Goal: Task Accomplishment & Management: Manage account settings

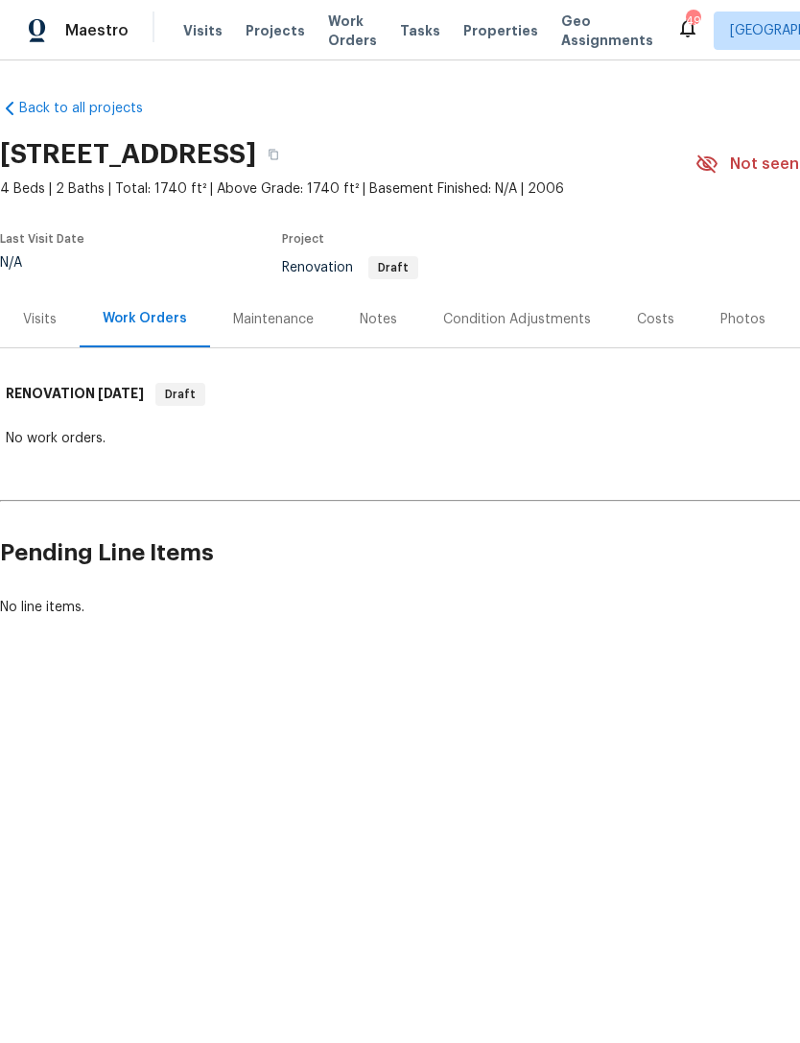
click at [484, 316] on div "Condition Adjustments" at bounding box center [517, 319] width 148 height 19
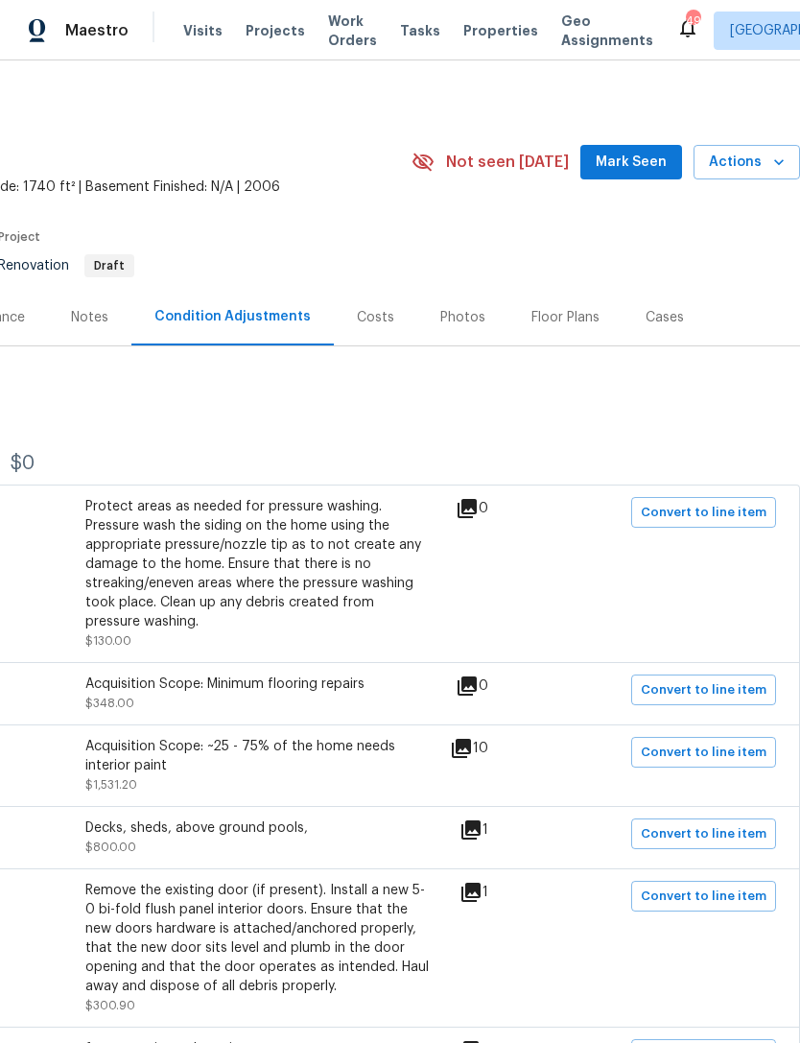
scroll to position [2, 284]
click at [481, 832] on icon at bounding box center [470, 829] width 19 height 19
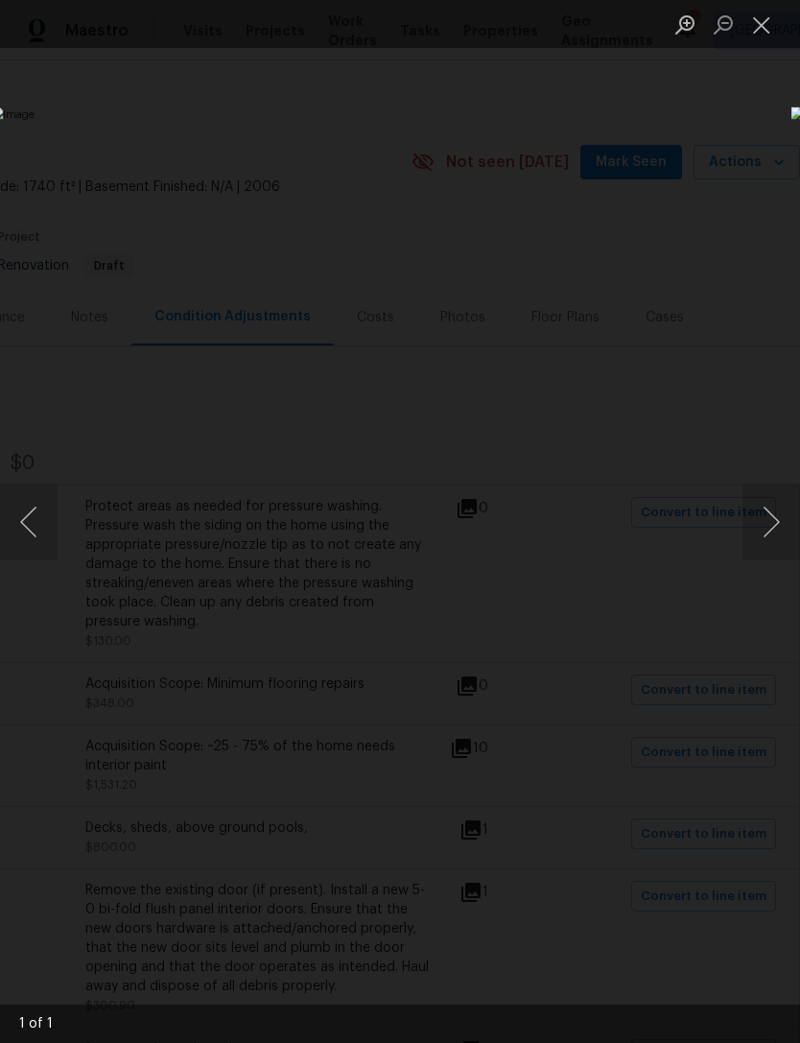
click at [762, 535] on button "Next image" at bounding box center [771, 521] width 58 height 77
click at [769, 38] on button "Close lightbox" at bounding box center [761, 25] width 38 height 34
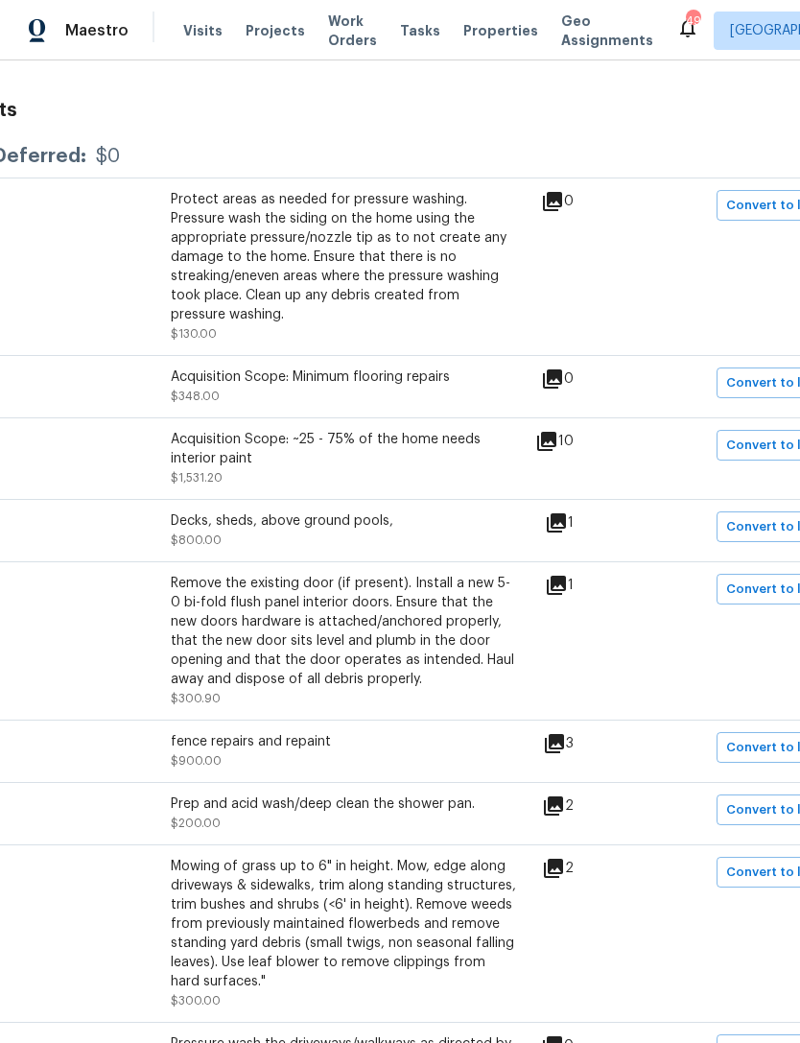
scroll to position [317, 194]
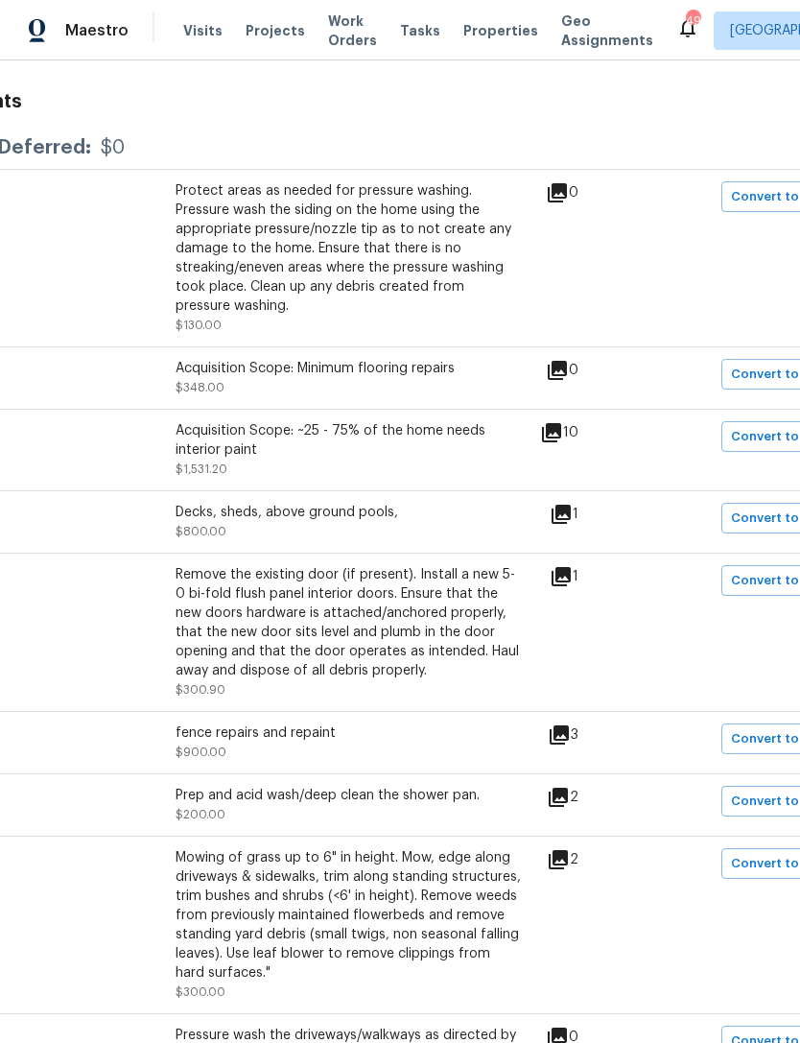
click at [571, 579] on icon at bounding box center [560, 576] width 19 height 19
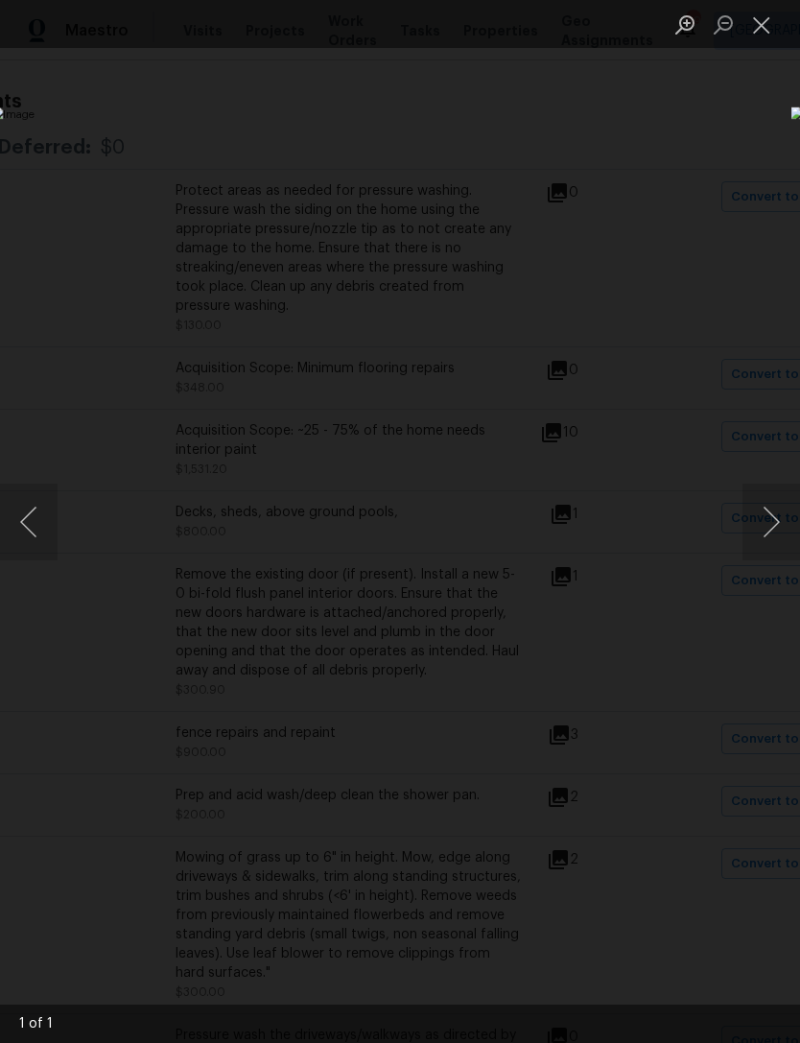
click at [766, 23] on button "Close lightbox" at bounding box center [761, 25] width 38 height 34
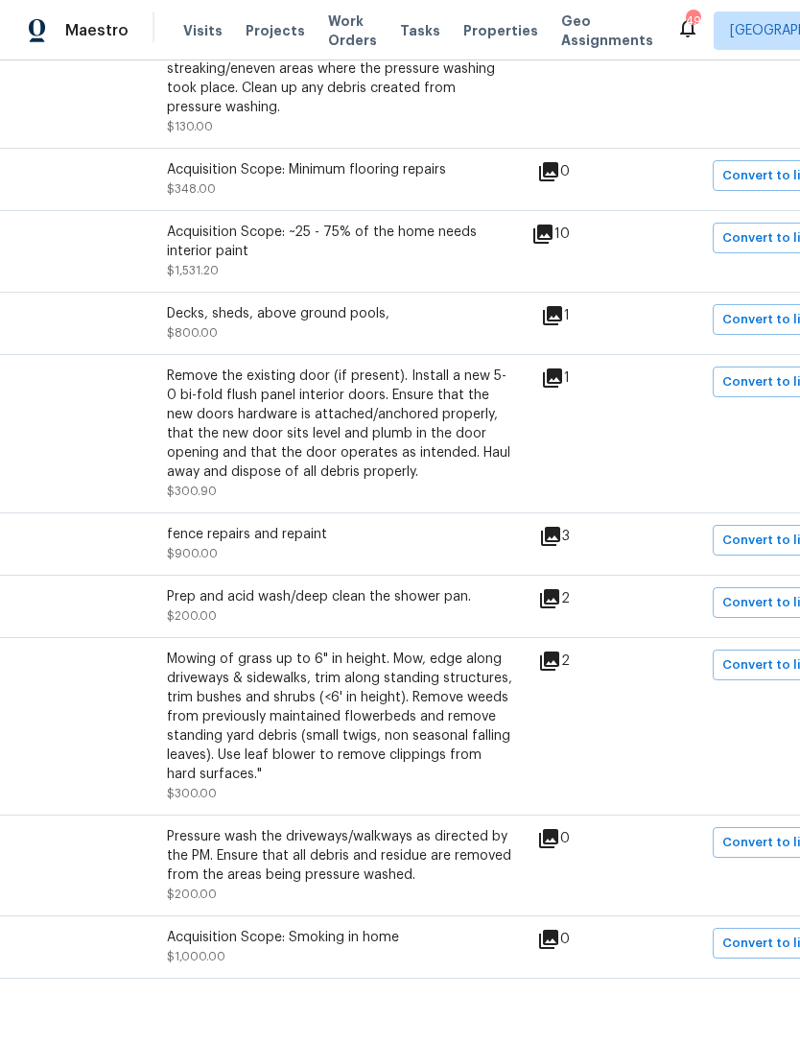
scroll to position [515, 202]
click at [559, 603] on icon at bounding box center [549, 599] width 19 height 19
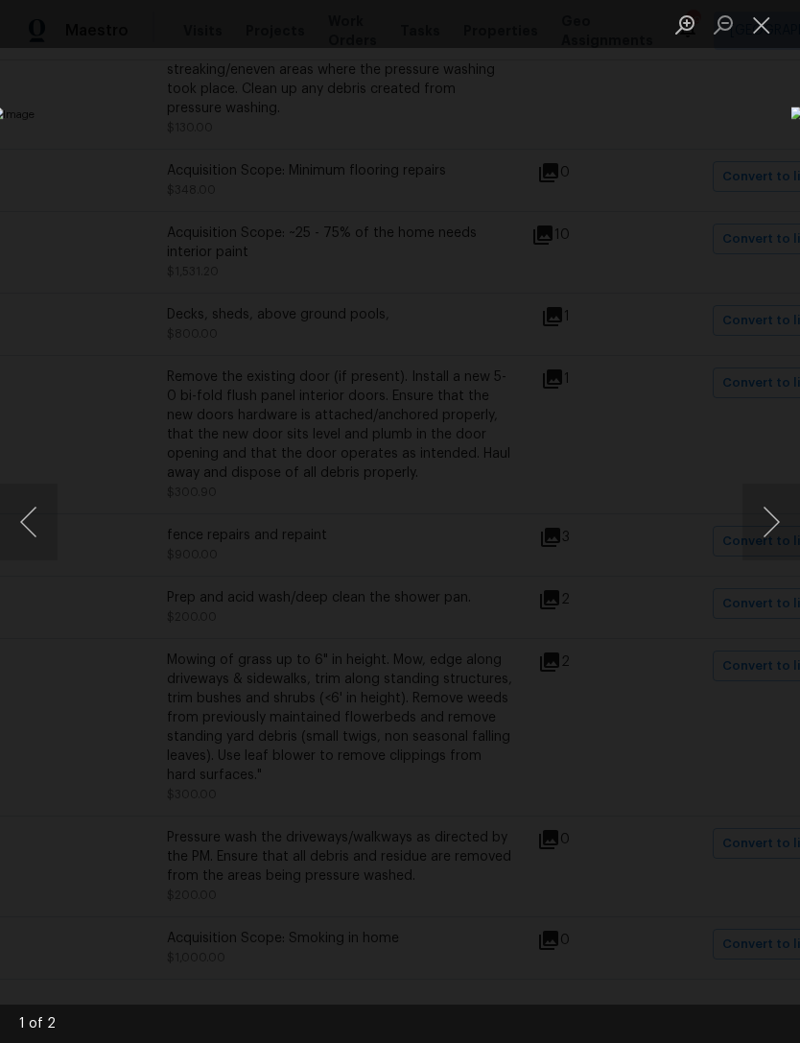
click at [757, 31] on button "Close lightbox" at bounding box center [761, 25] width 38 height 34
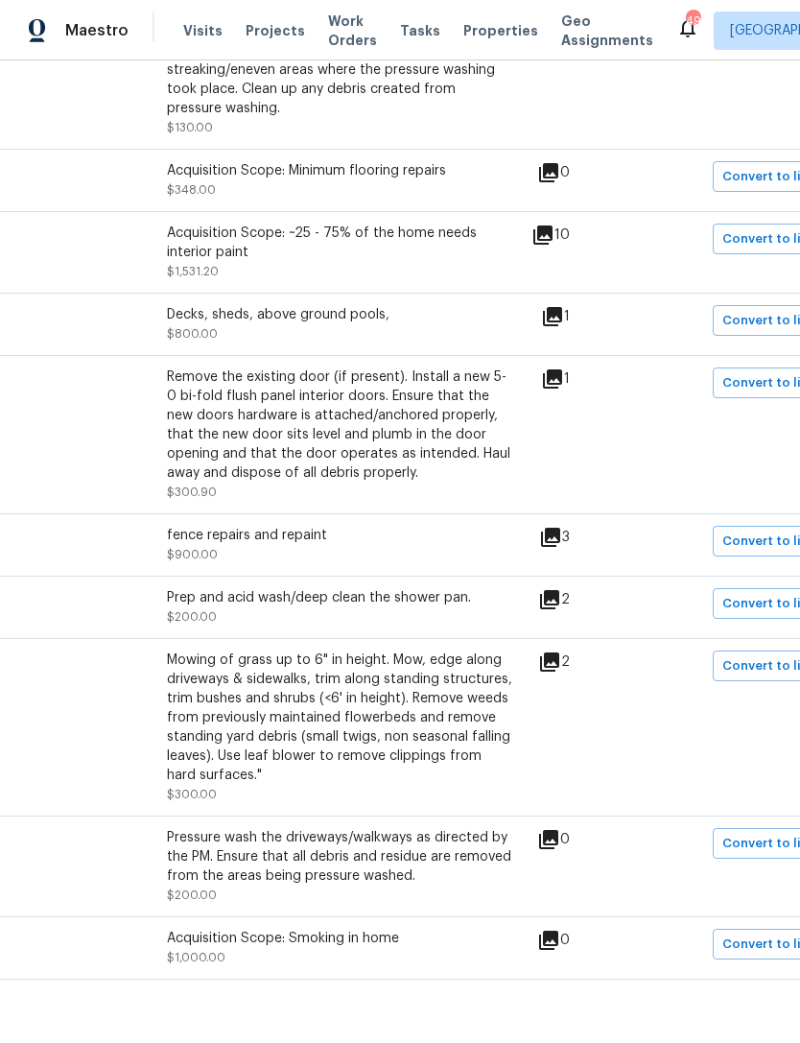
click at [559, 671] on icon at bounding box center [549, 661] width 19 height 19
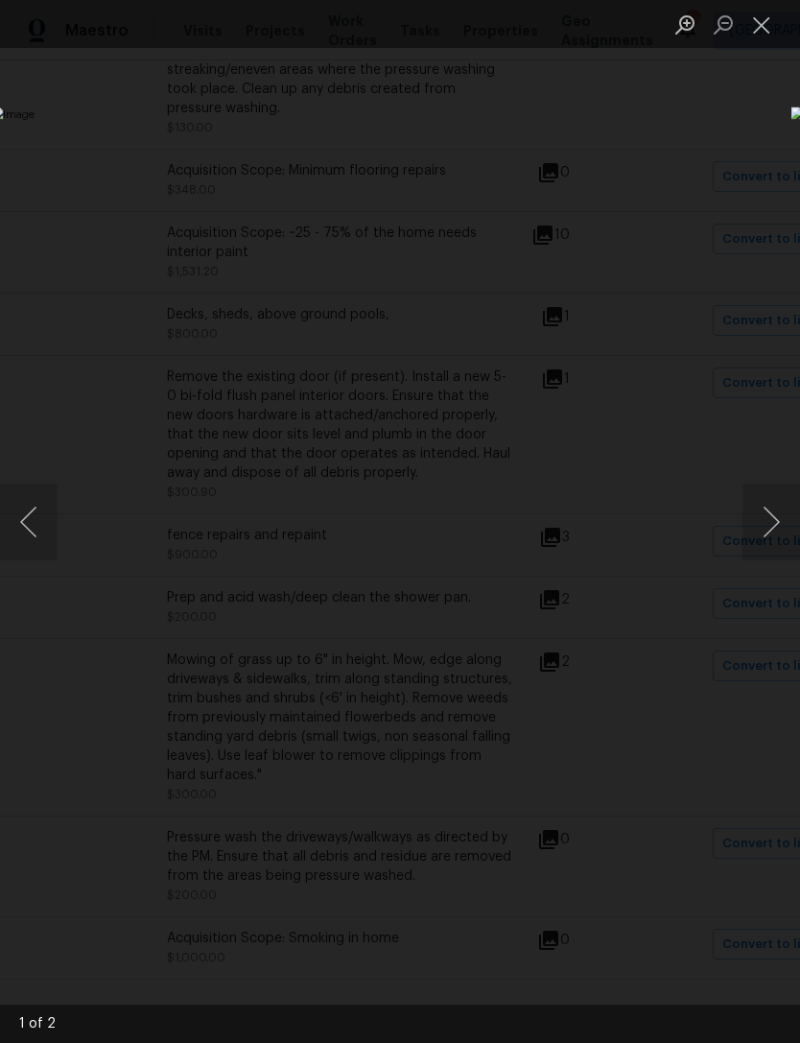
click at [765, 25] on button "Close lightbox" at bounding box center [761, 25] width 38 height 34
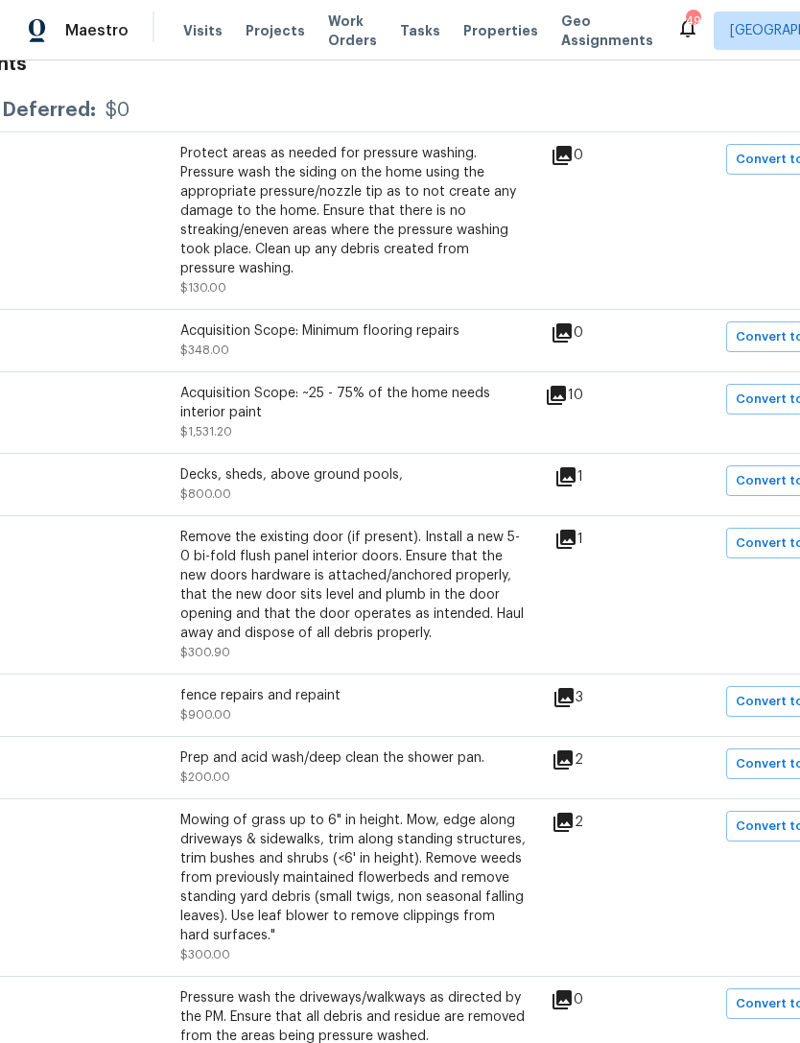
scroll to position [351, 188]
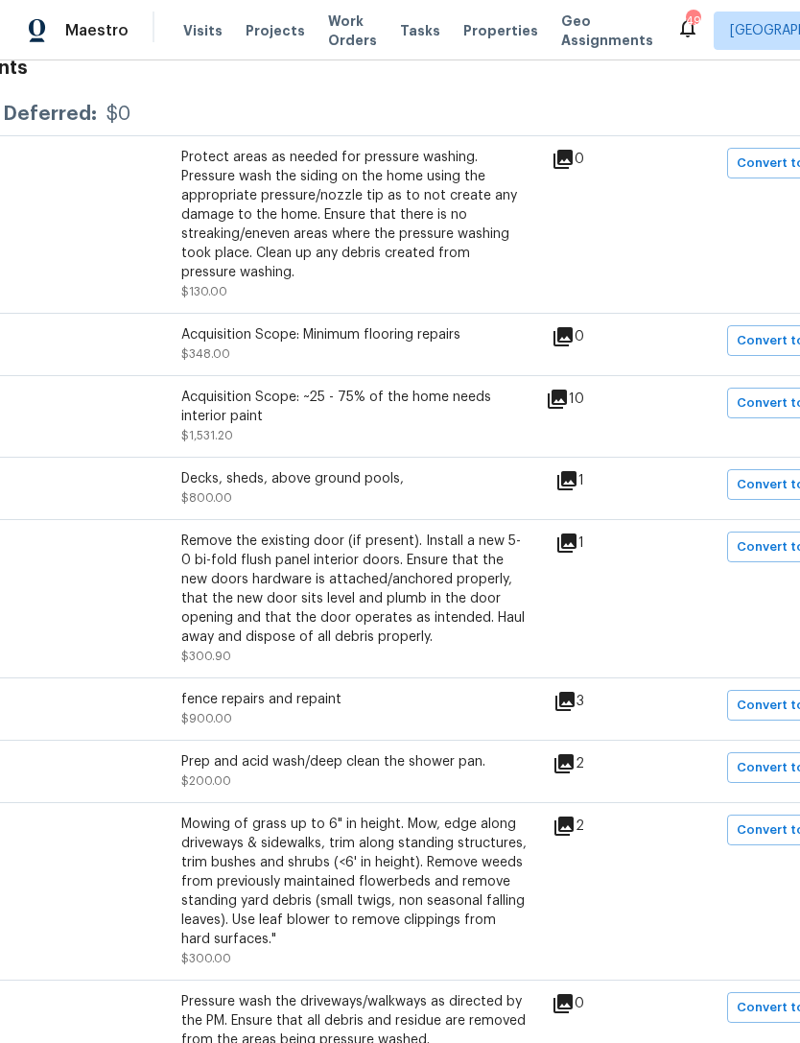
click at [567, 389] on icon at bounding box center [557, 398] width 19 height 19
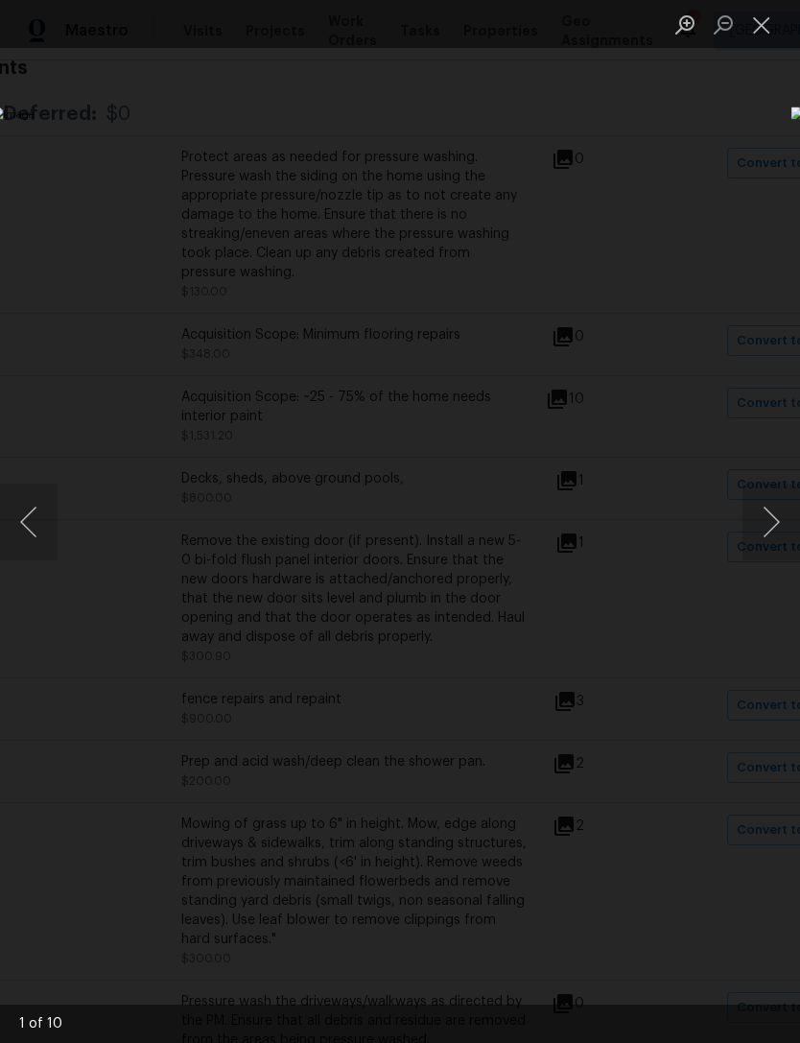
click at [778, 538] on button "Next image" at bounding box center [771, 521] width 58 height 77
click at [774, 534] on button "Next image" at bounding box center [771, 521] width 58 height 77
click at [774, 535] on button "Next image" at bounding box center [771, 521] width 58 height 77
click at [779, 535] on button "Next image" at bounding box center [771, 521] width 58 height 77
click at [758, 22] on button "Close lightbox" at bounding box center [761, 25] width 38 height 34
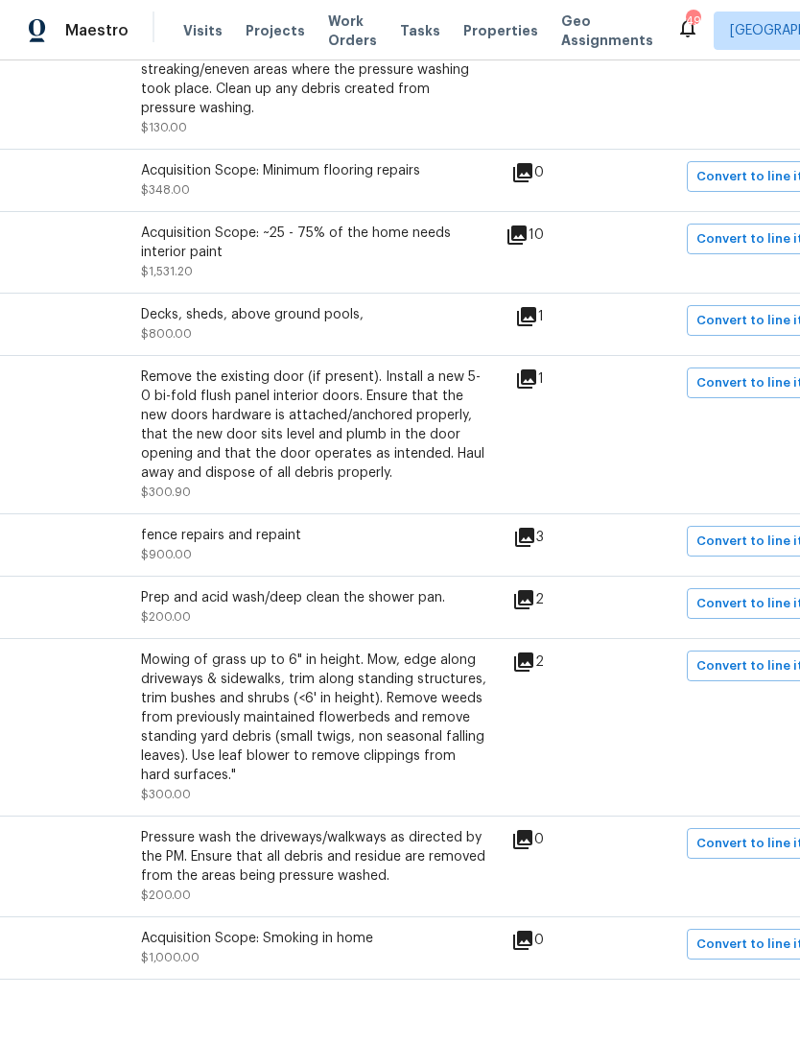
scroll to position [515, 239]
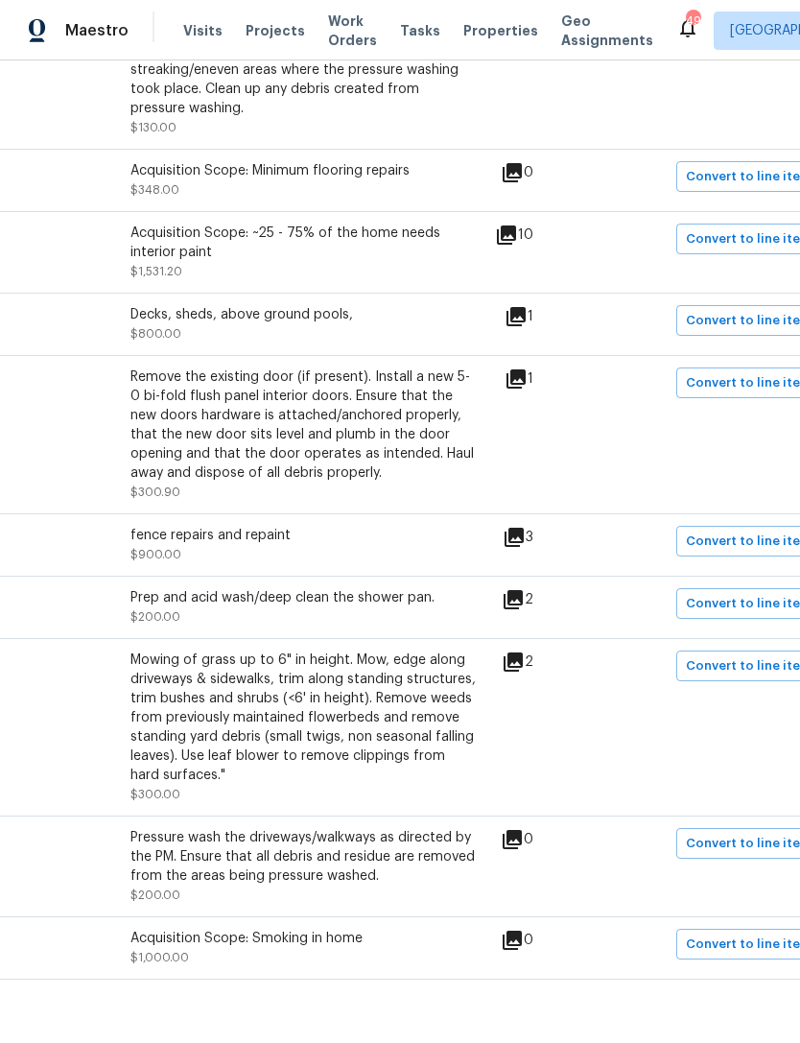
click at [520, 527] on icon at bounding box center [513, 536] width 19 height 19
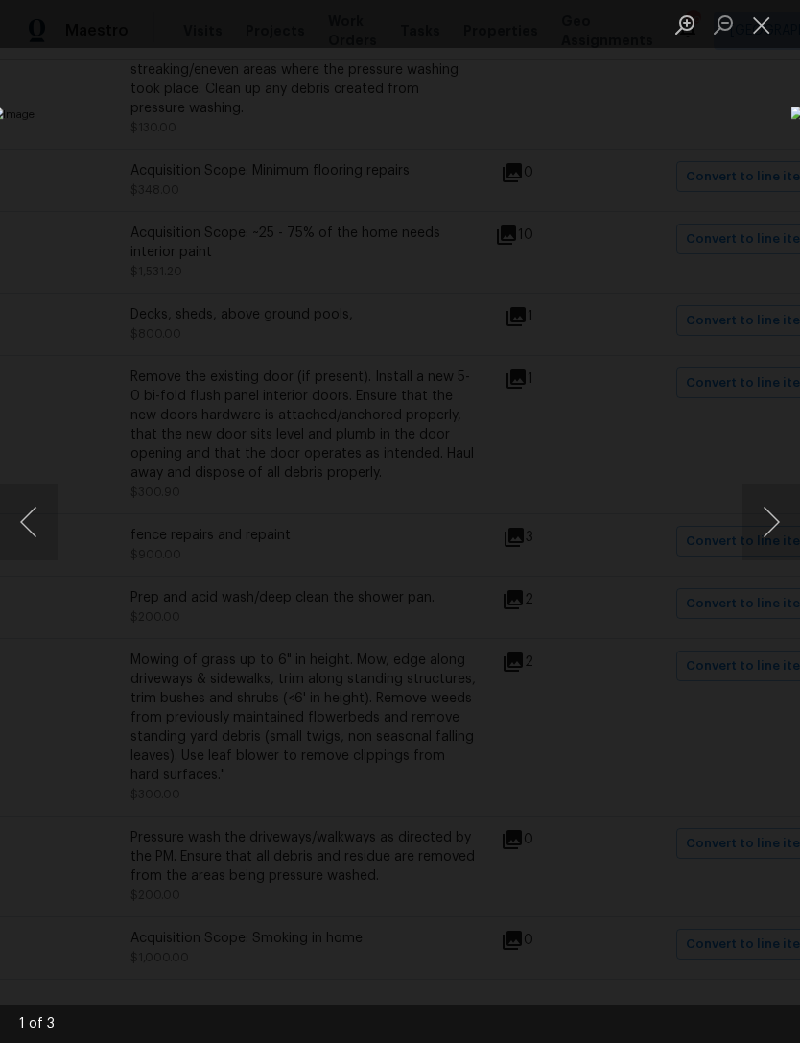
click at [776, 532] on button "Next image" at bounding box center [771, 521] width 58 height 77
click at [788, 527] on button "Next image" at bounding box center [771, 521] width 58 height 77
click at [768, 33] on button "Close lightbox" at bounding box center [761, 25] width 38 height 34
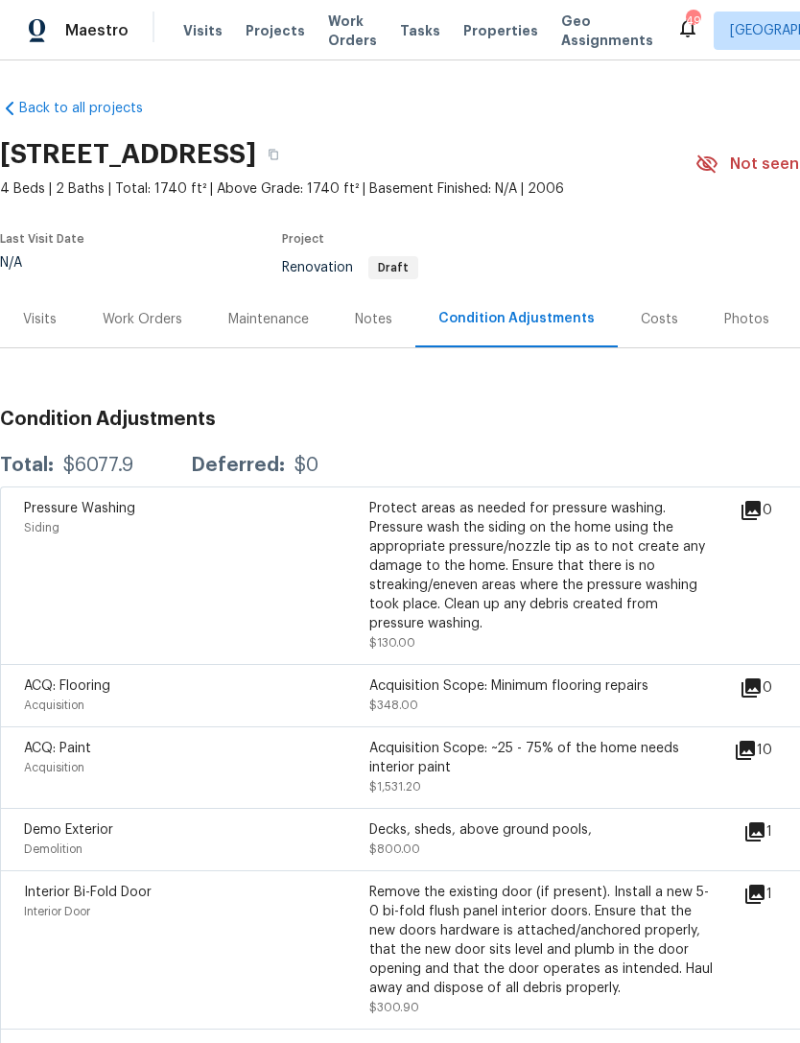
scroll to position [0, 0]
click at [650, 310] on div "Costs" at bounding box center [659, 319] width 37 height 19
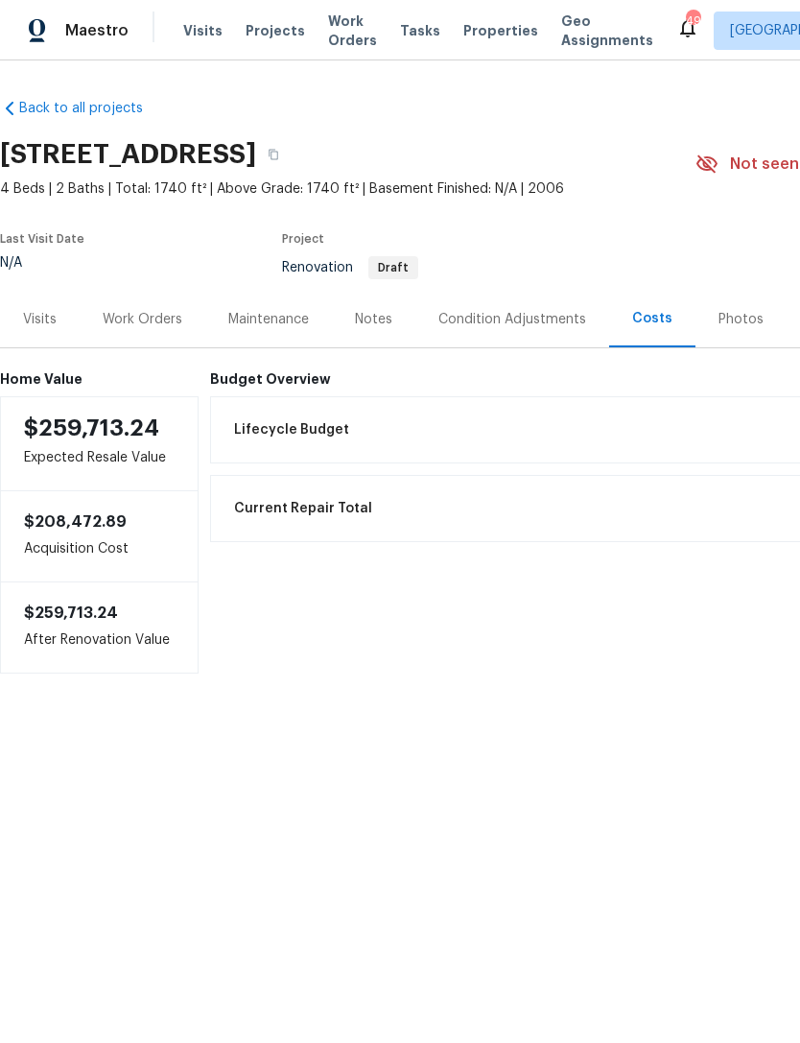
click at [47, 317] on div "Visits" at bounding box center [40, 319] width 34 height 19
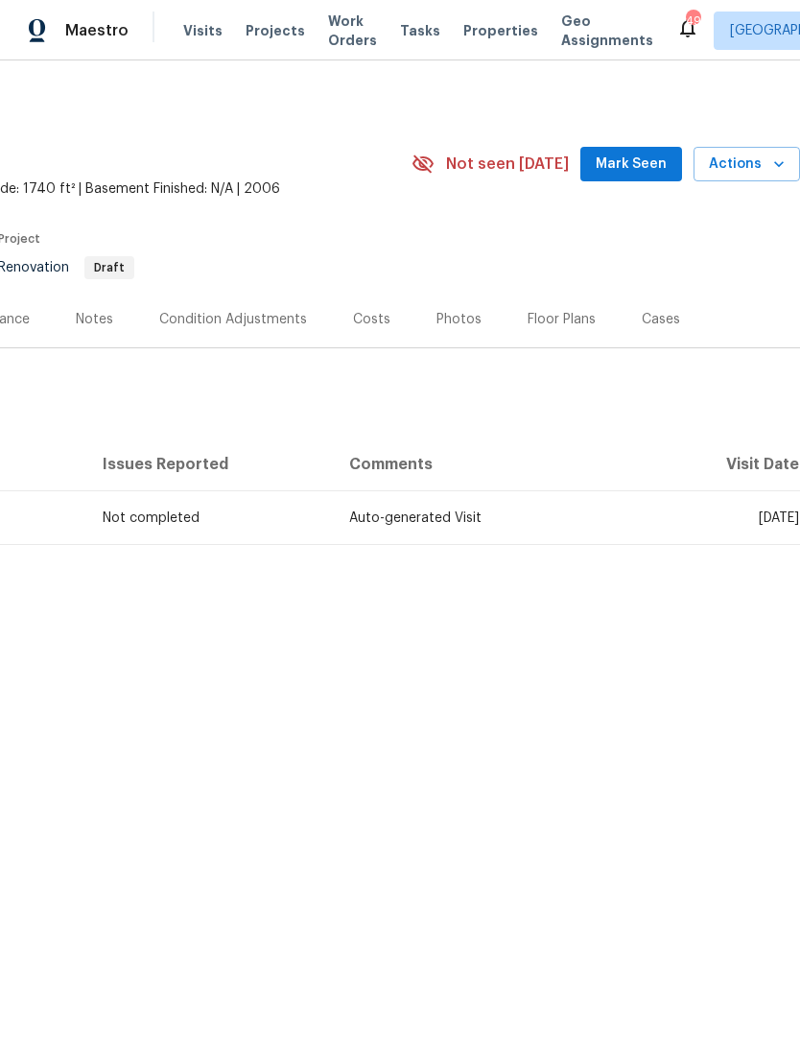
scroll to position [0, 284]
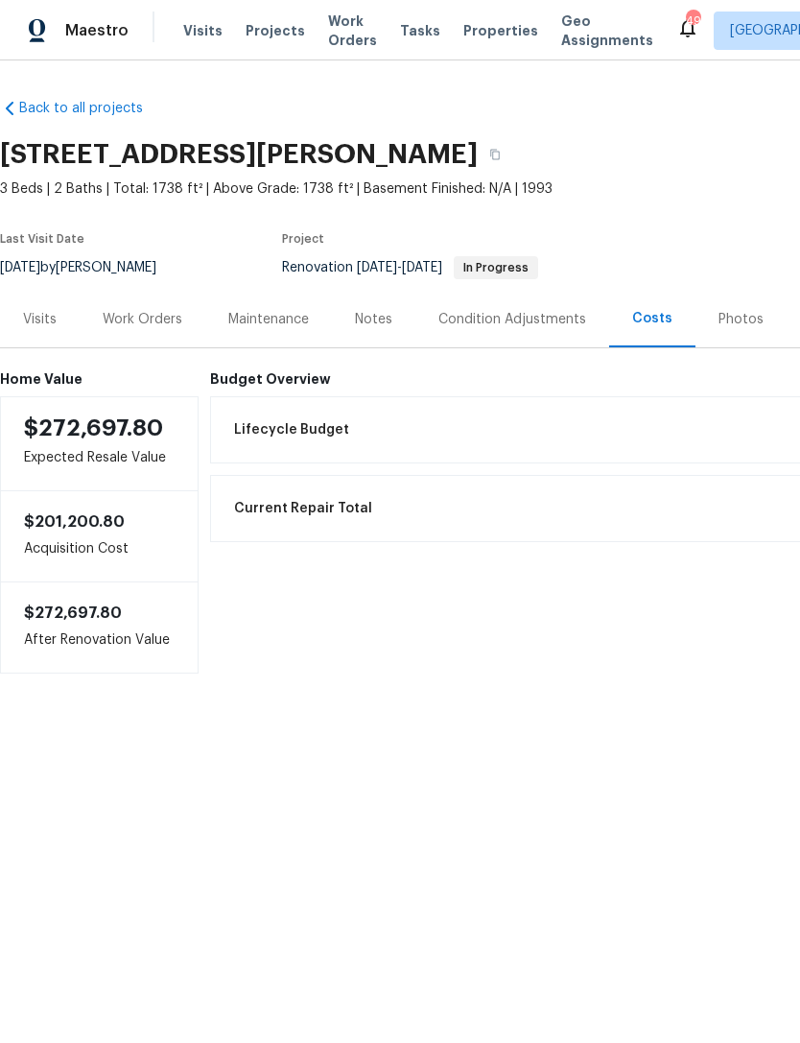
click at [149, 325] on div "Work Orders" at bounding box center [143, 319] width 80 height 19
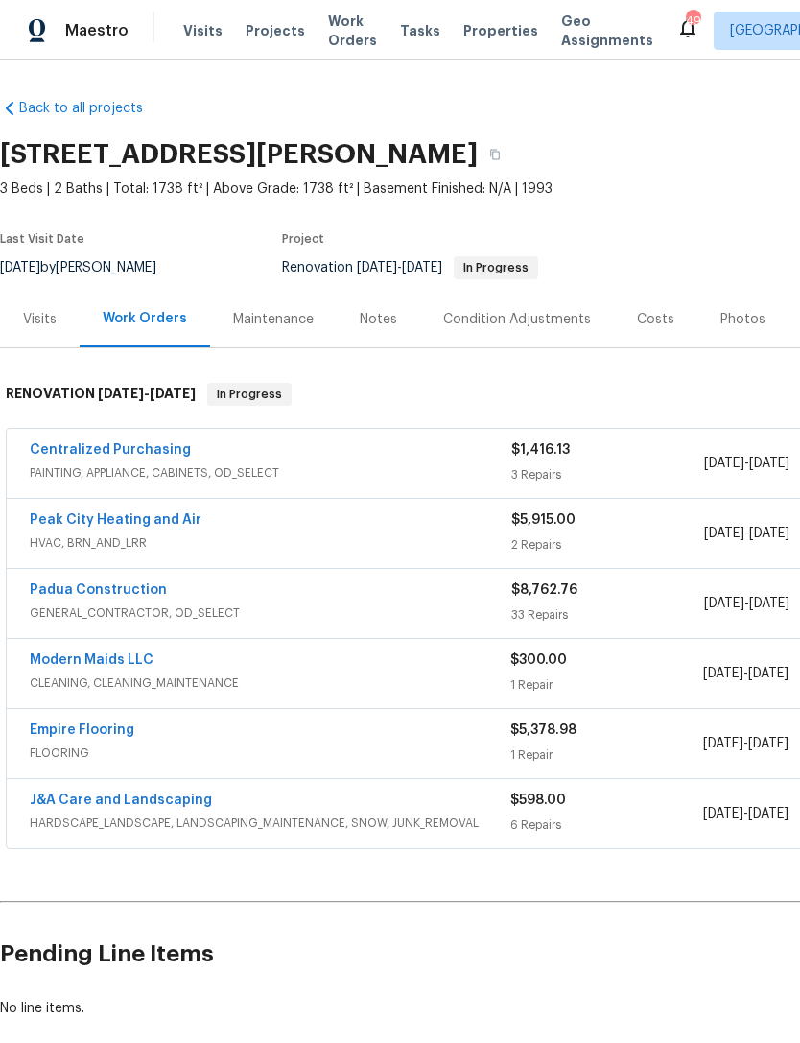
click at [115, 735] on link "Empire Flooring" at bounding box center [82, 729] width 105 height 13
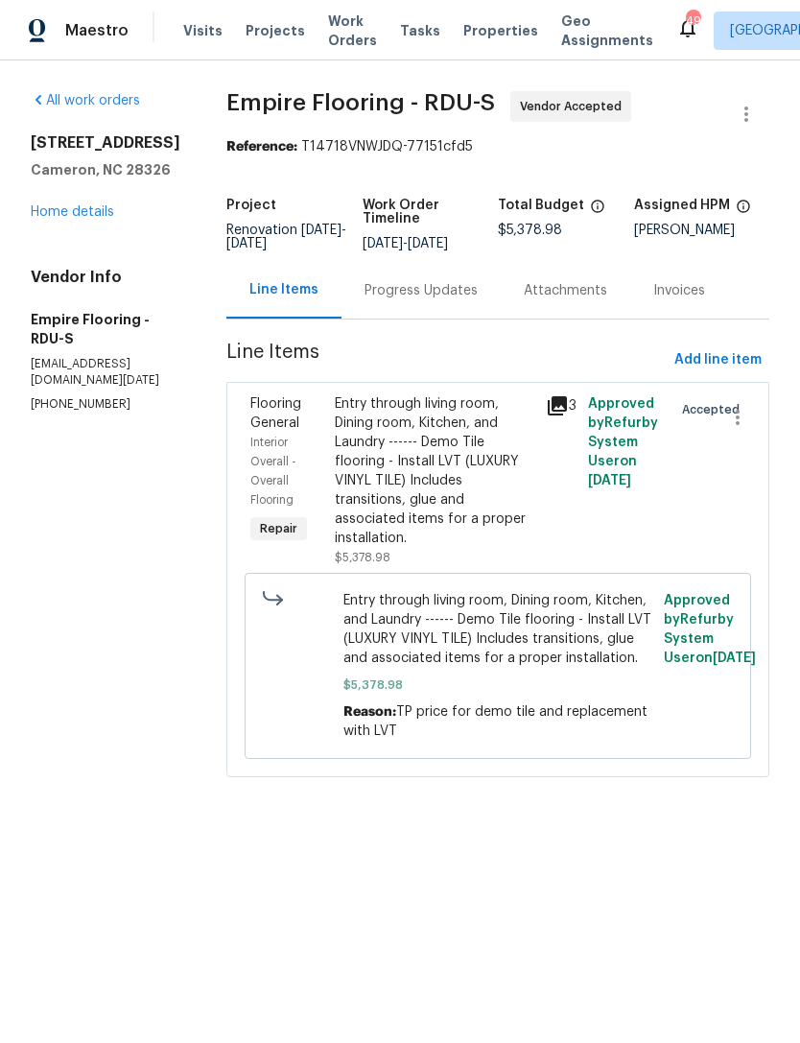
click at [460, 297] on div "Progress Updates" at bounding box center [420, 290] width 113 height 19
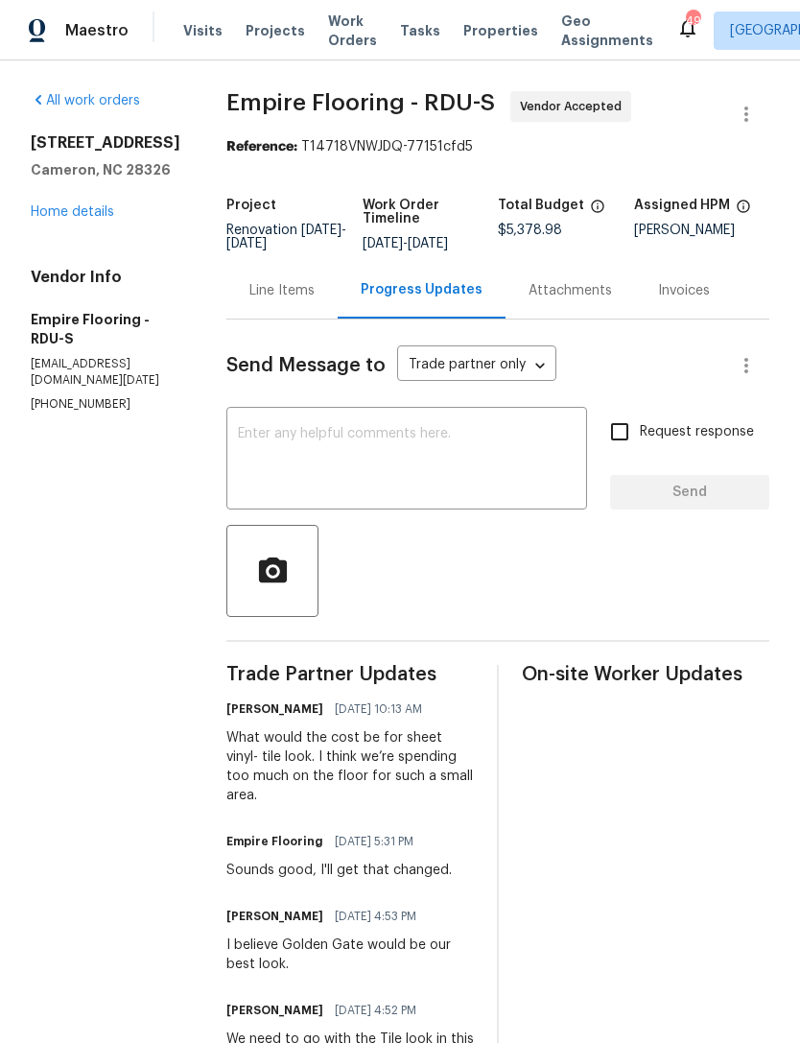
click at [82, 205] on link "Home details" at bounding box center [72, 211] width 83 height 13
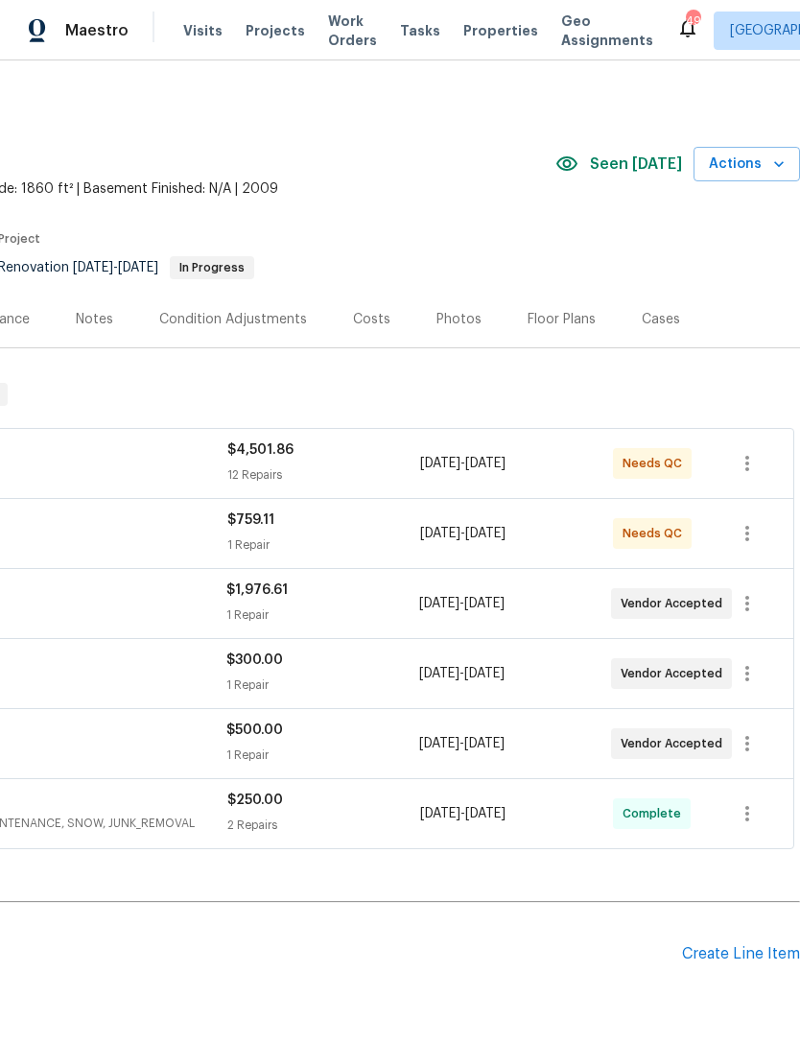
scroll to position [0, 284]
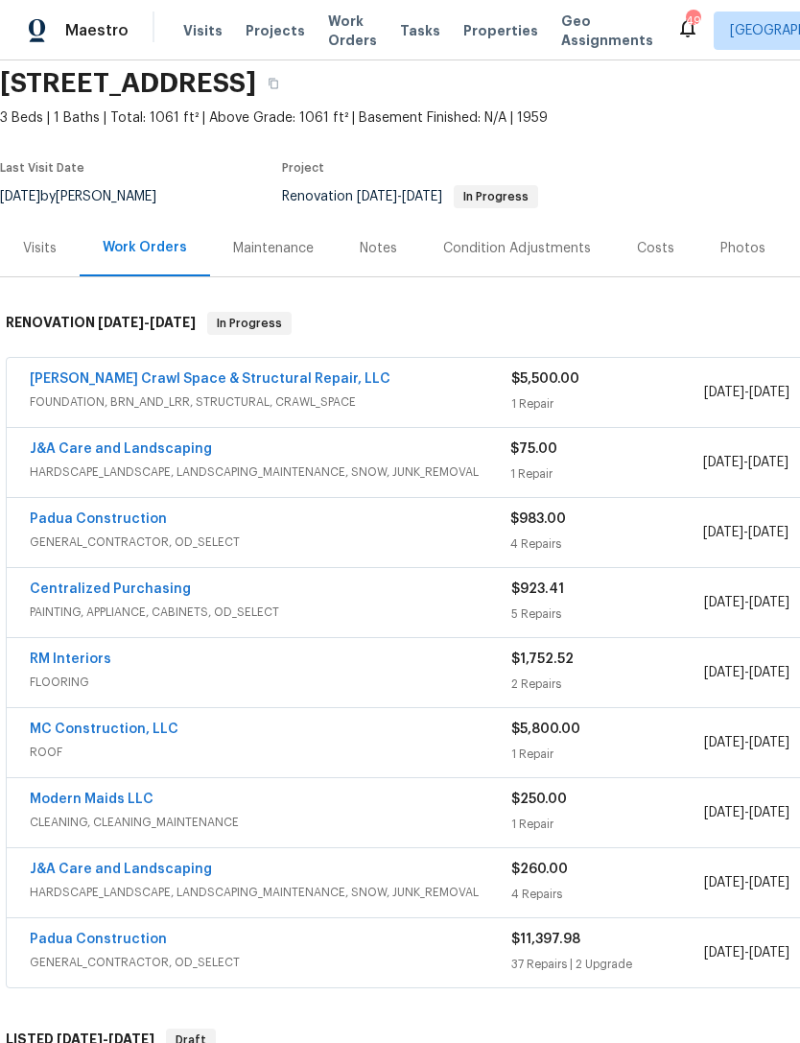
scroll to position [71, 0]
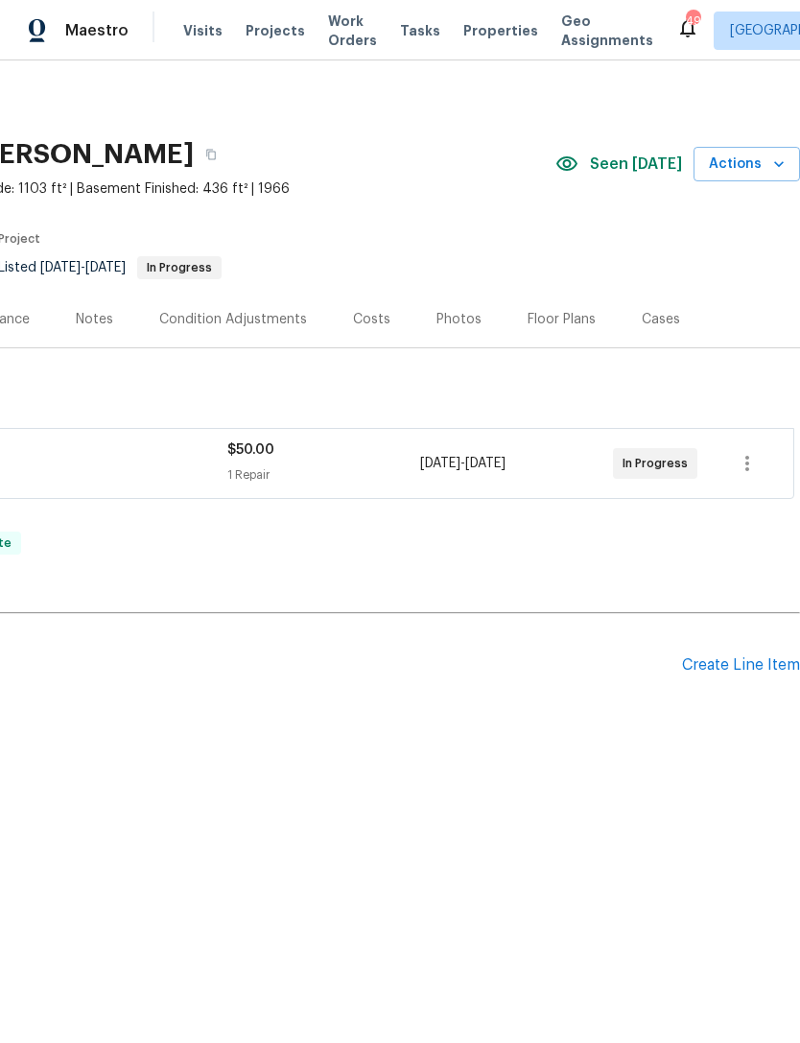
scroll to position [0, 284]
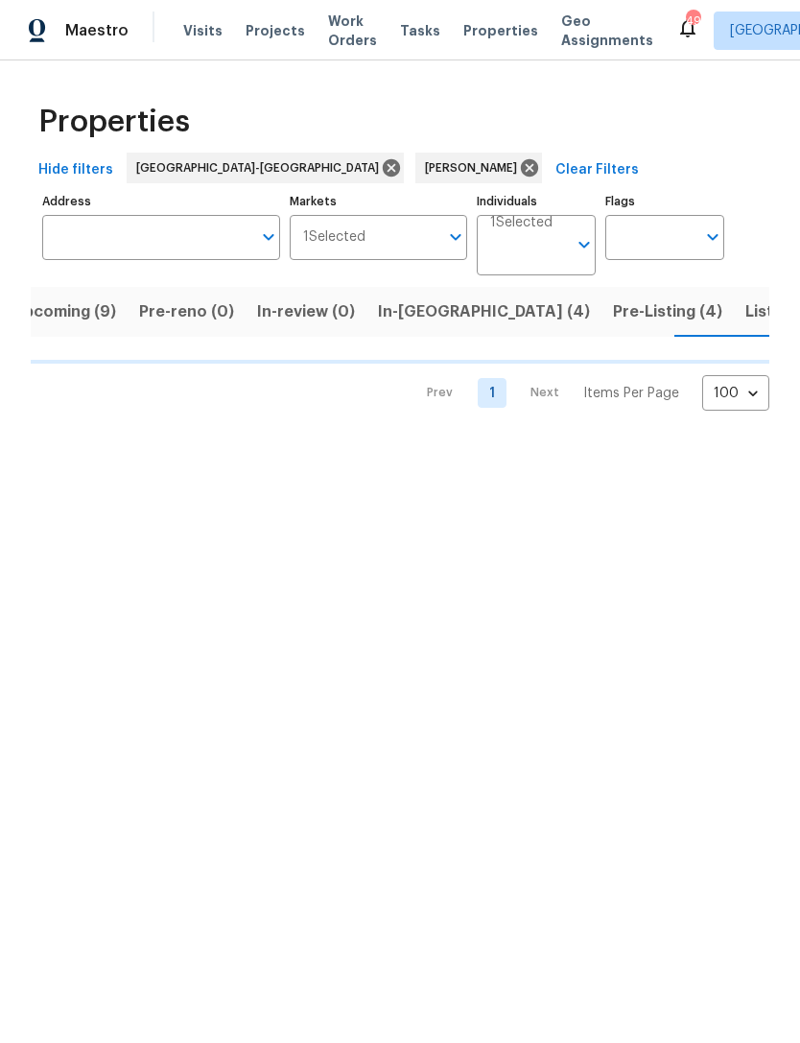
scroll to position [0, 30]
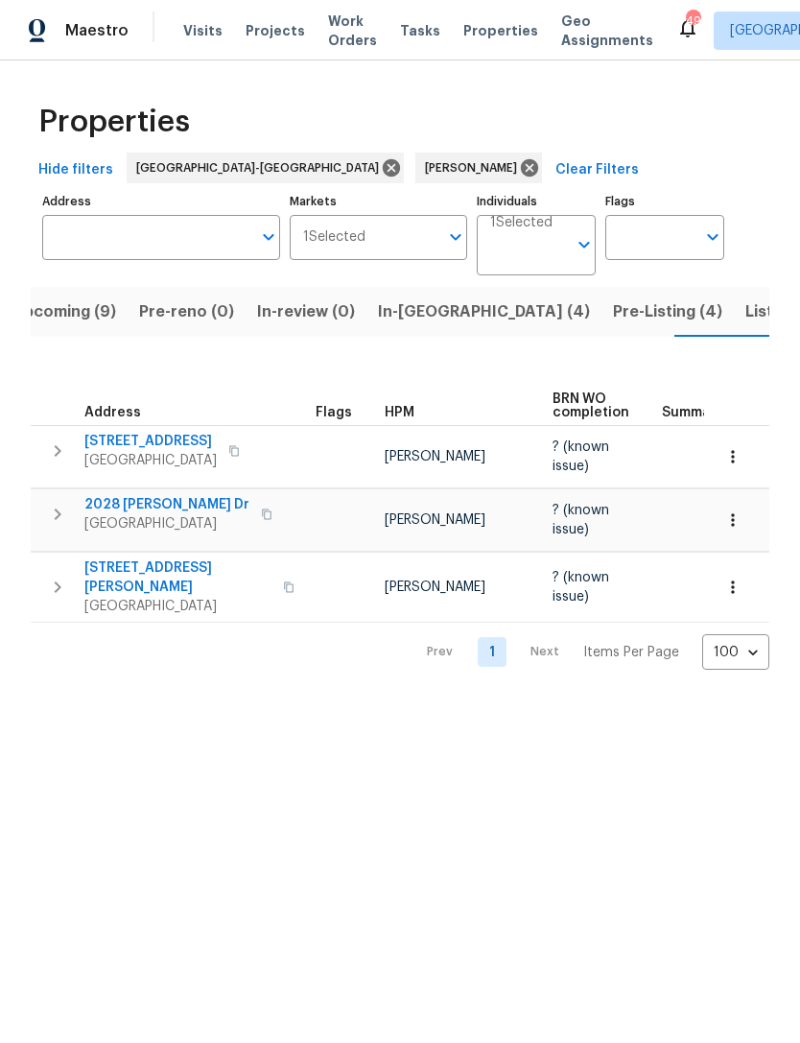
click at [745, 311] on span "Listed (8)" at bounding box center [781, 311] width 73 height 27
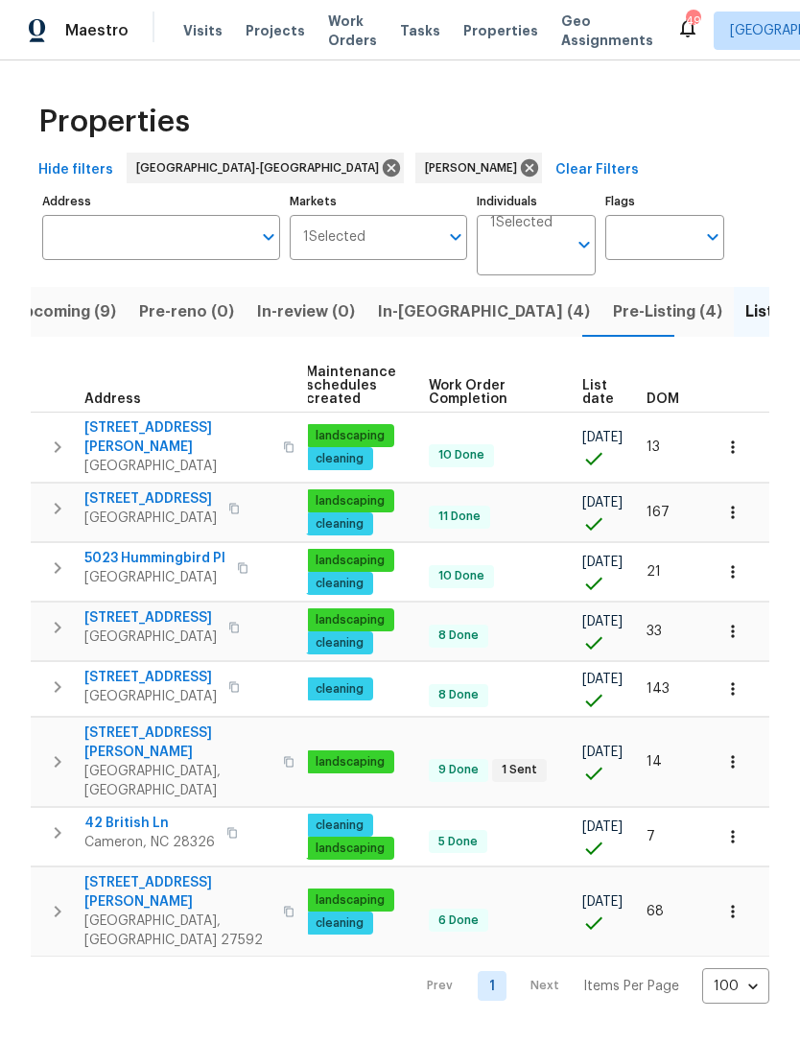
scroll to position [0, 246]
click at [738, 437] on icon "button" at bounding box center [732, 446] width 19 height 19
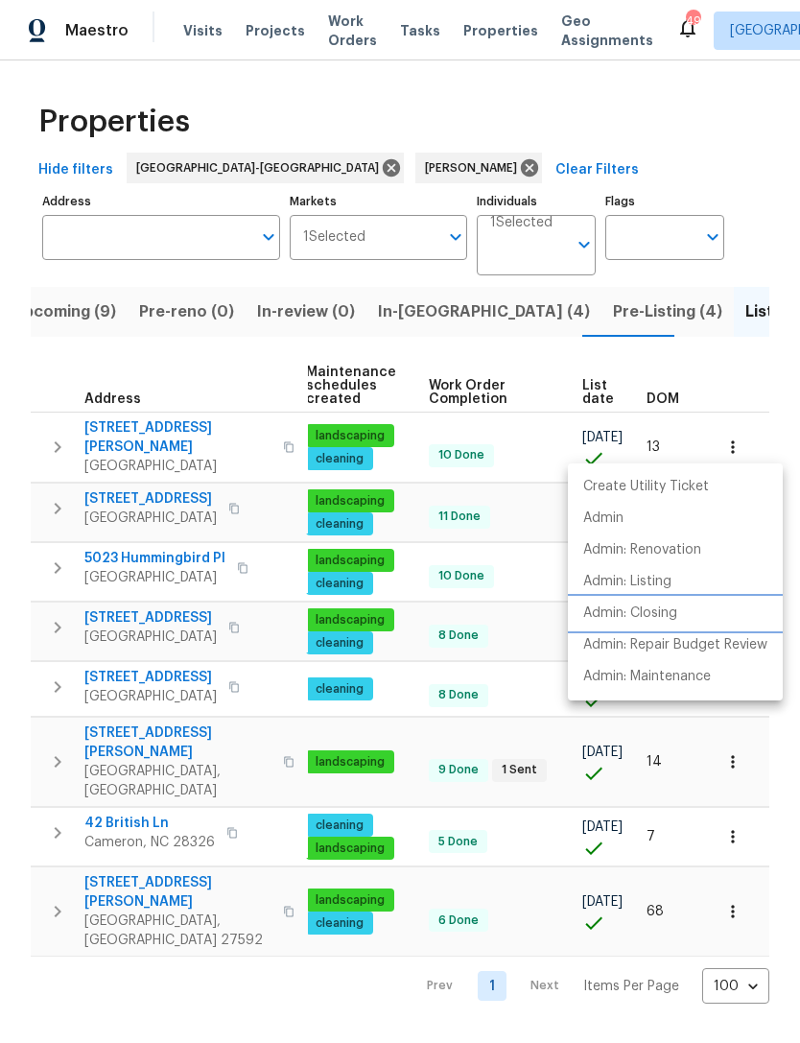
click at [668, 612] on p "Admin: Closing" at bounding box center [630, 613] width 94 height 20
click at [761, 379] on div at bounding box center [400, 521] width 800 height 1043
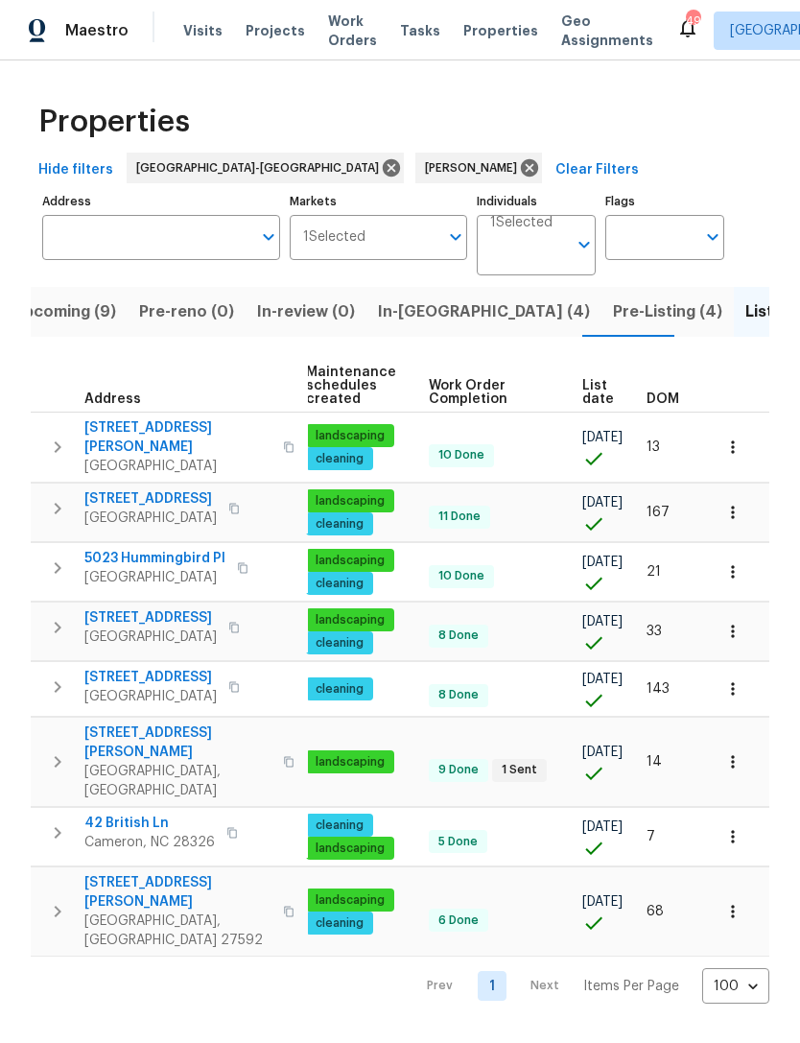
click at [742, 556] on button "button" at bounding box center [733, 572] width 42 height 42
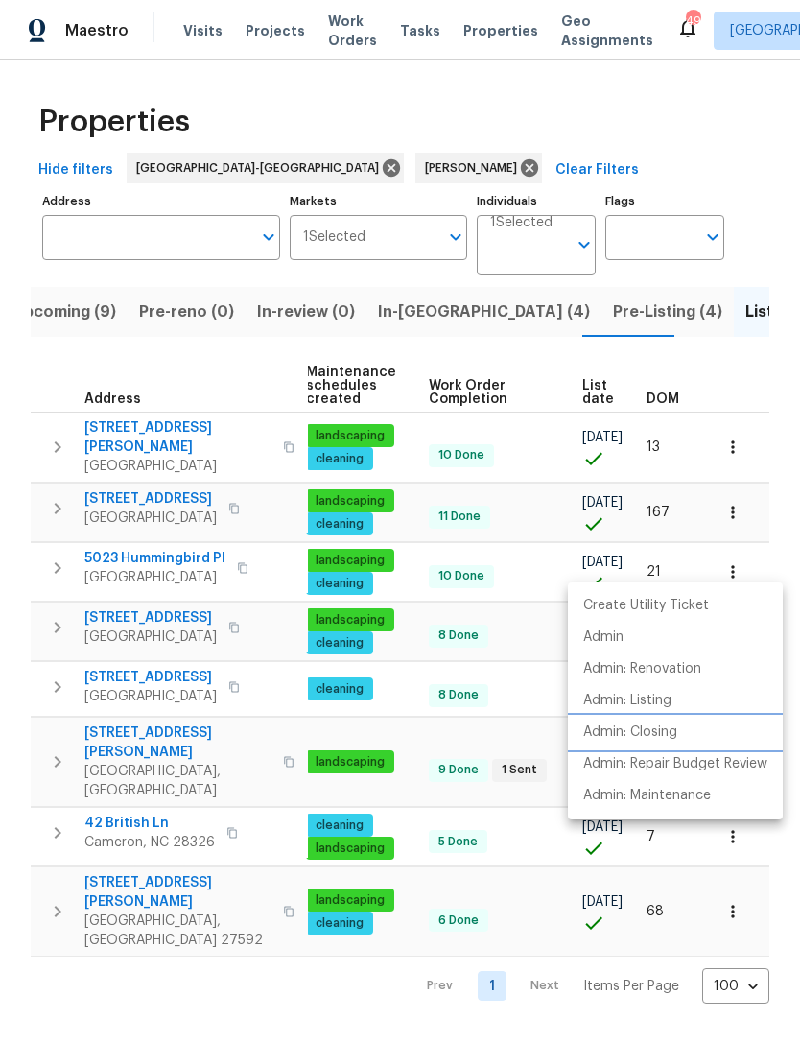
click at [667, 734] on p "Admin: Closing" at bounding box center [630, 732] width 94 height 20
click at [762, 370] on div at bounding box center [400, 521] width 800 height 1043
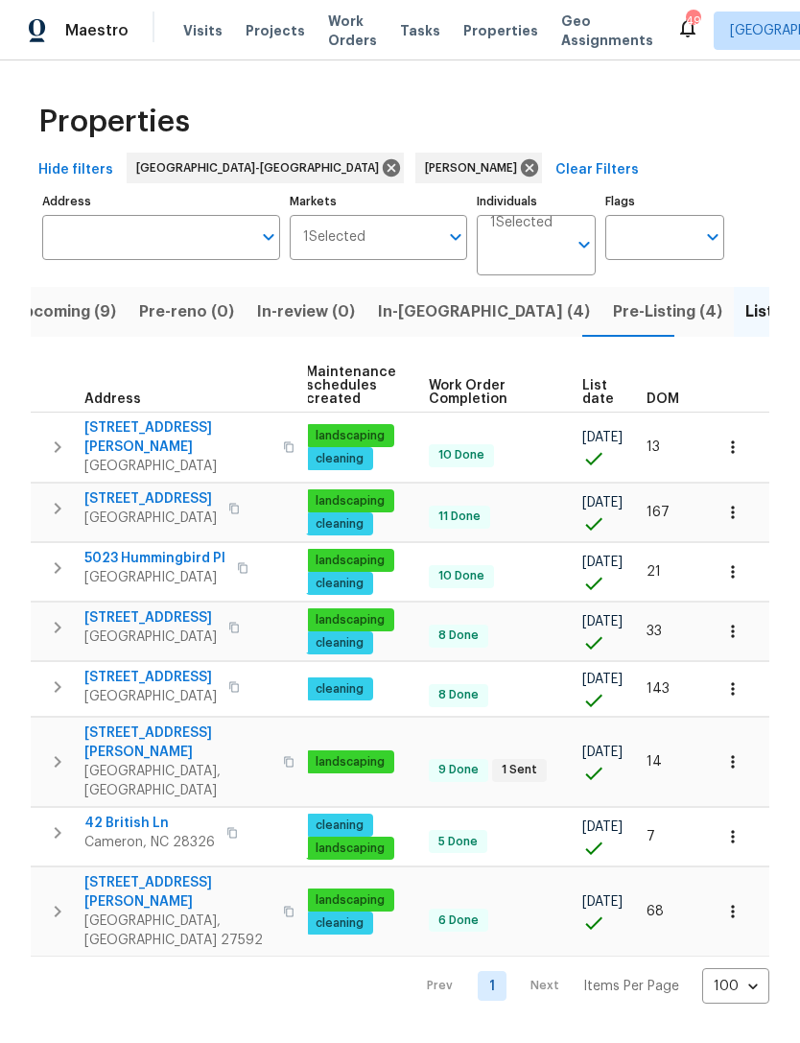
click at [738, 827] on icon "button" at bounding box center [732, 836] width 19 height 19
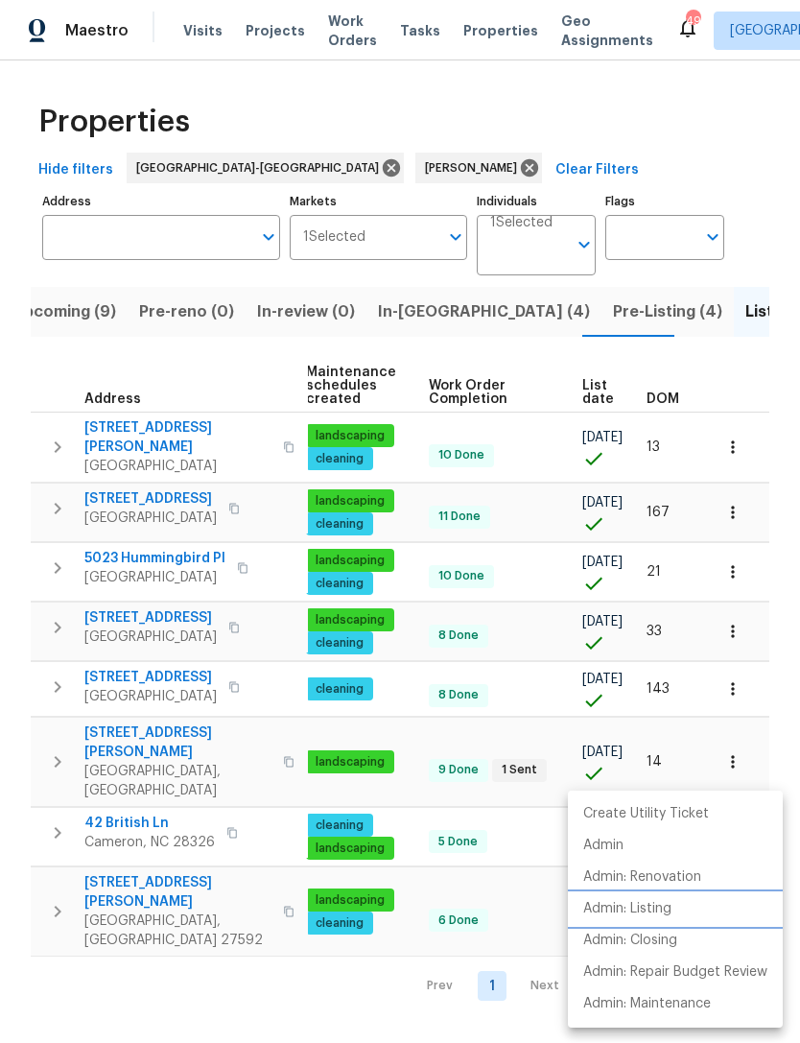
click at [658, 903] on p "Admin: Listing" at bounding box center [627, 909] width 88 height 20
click at [784, 626] on div at bounding box center [400, 521] width 800 height 1043
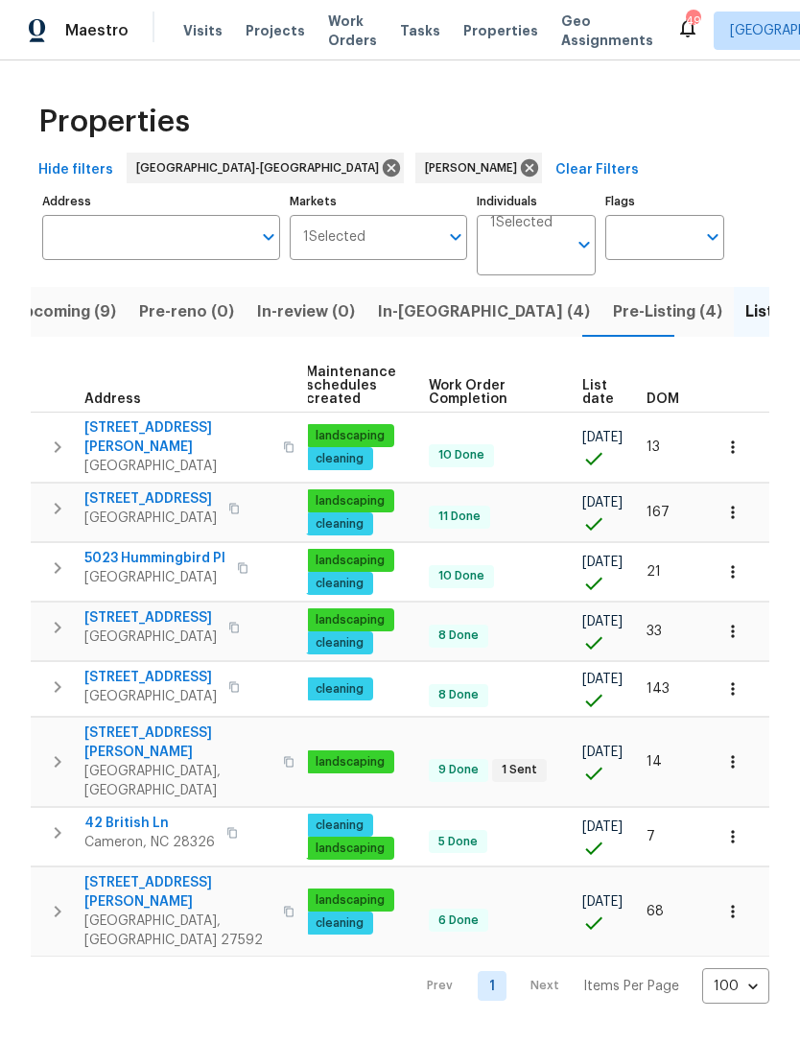
click at [737, 621] on icon "button" at bounding box center [732, 630] width 19 height 19
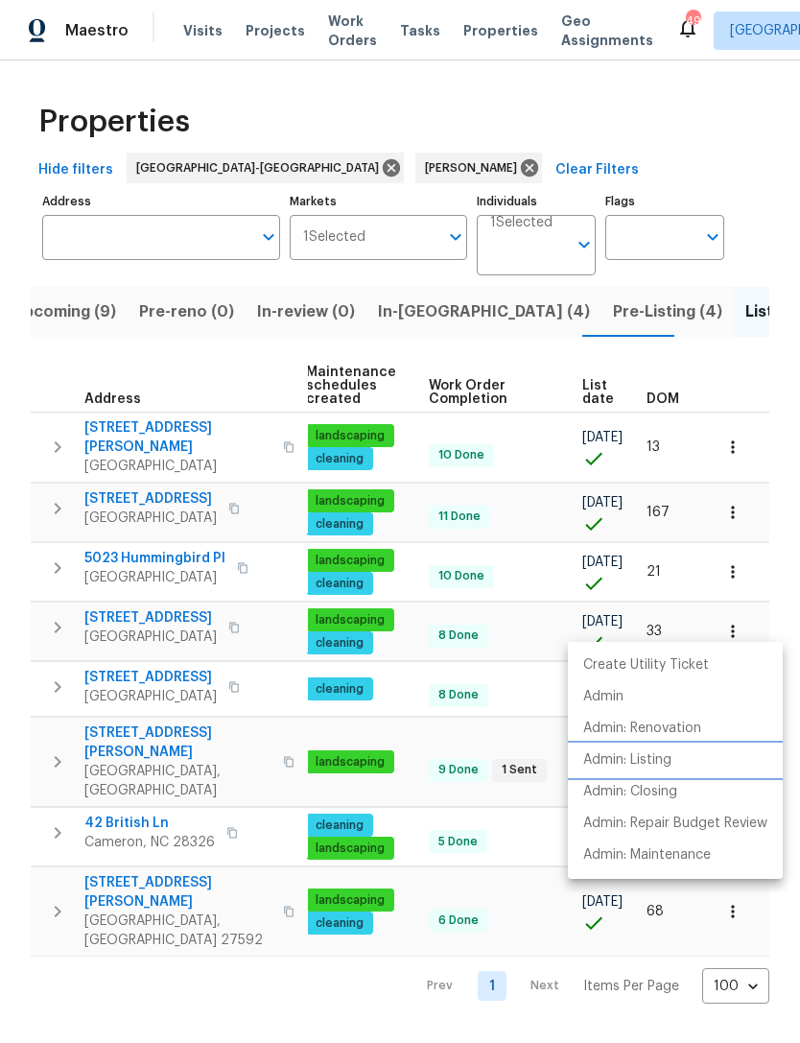
click at [654, 763] on p "Admin: Listing" at bounding box center [627, 760] width 88 height 20
click at [687, 123] on div at bounding box center [400, 521] width 800 height 1043
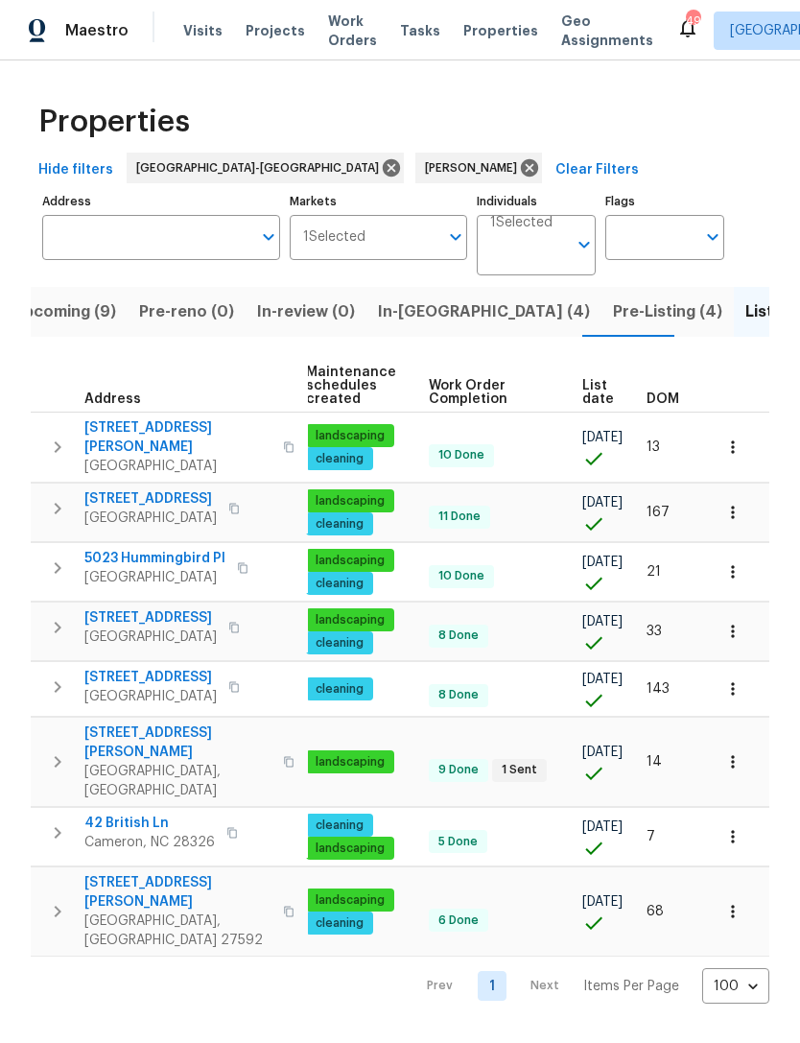
click at [740, 890] on button "button" at bounding box center [733, 911] width 42 height 42
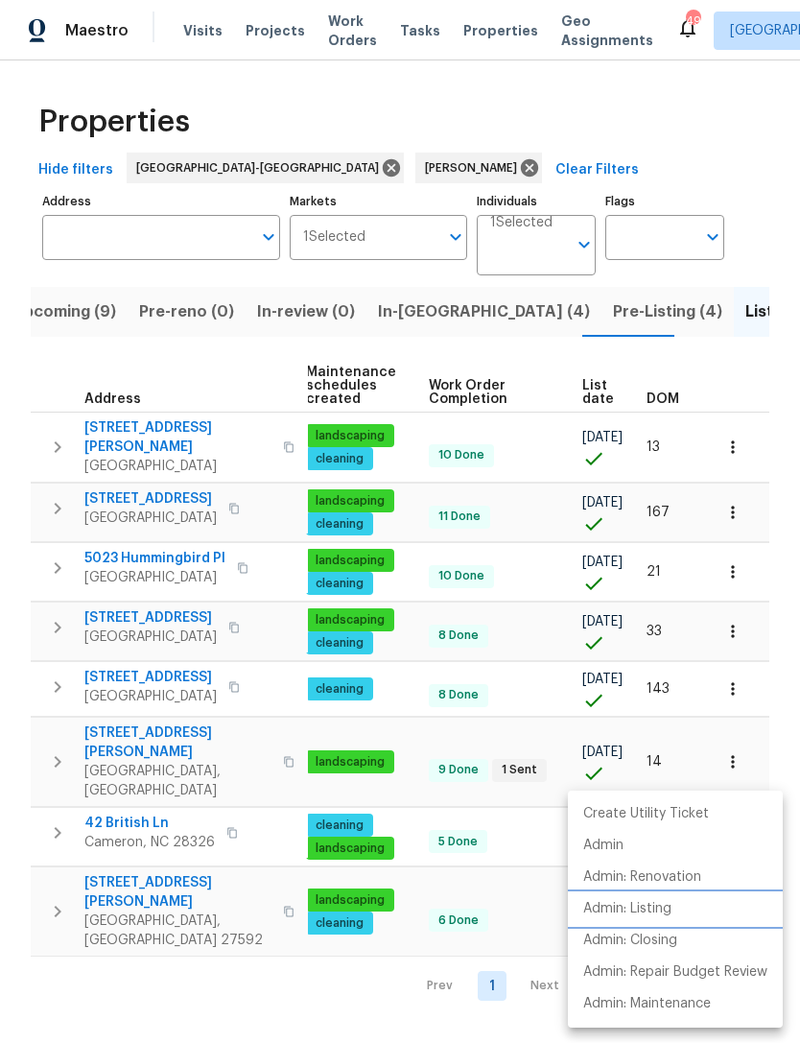
click at [661, 908] on p "Admin: Listing" at bounding box center [627, 909] width 88 height 20
click at [310, 949] on div at bounding box center [400, 521] width 800 height 1043
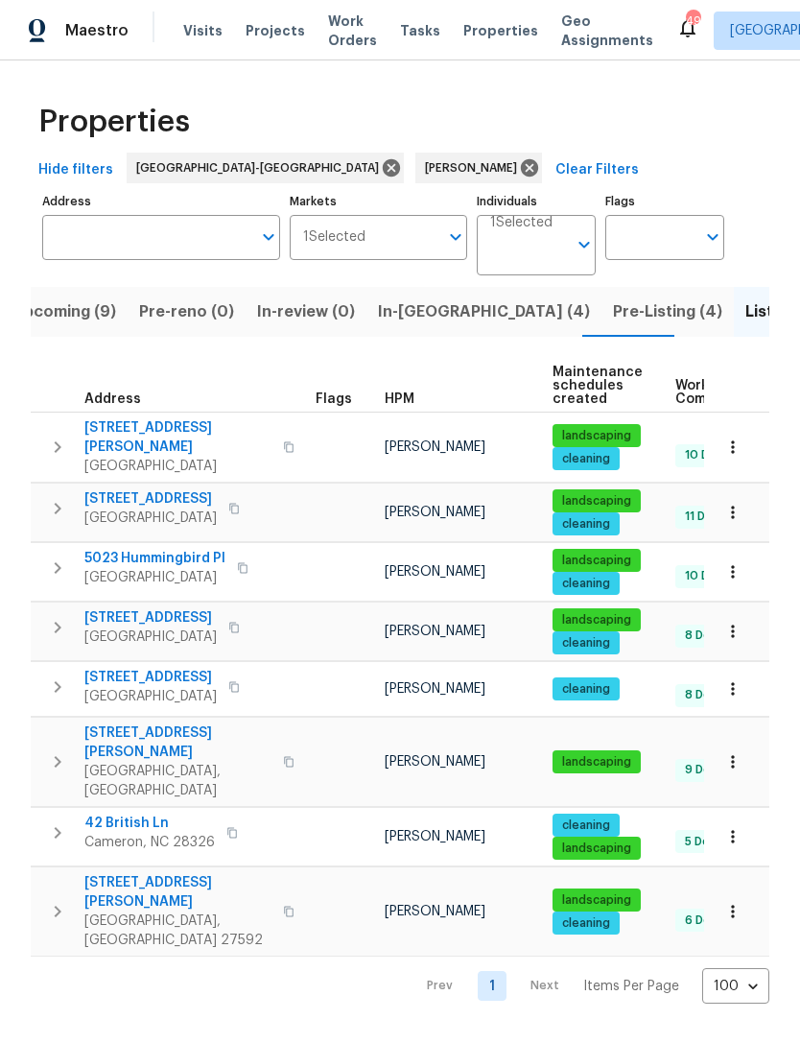
scroll to position [0, 0]
click at [101, 321] on span "Upcoming (9)" at bounding box center [64, 311] width 104 height 27
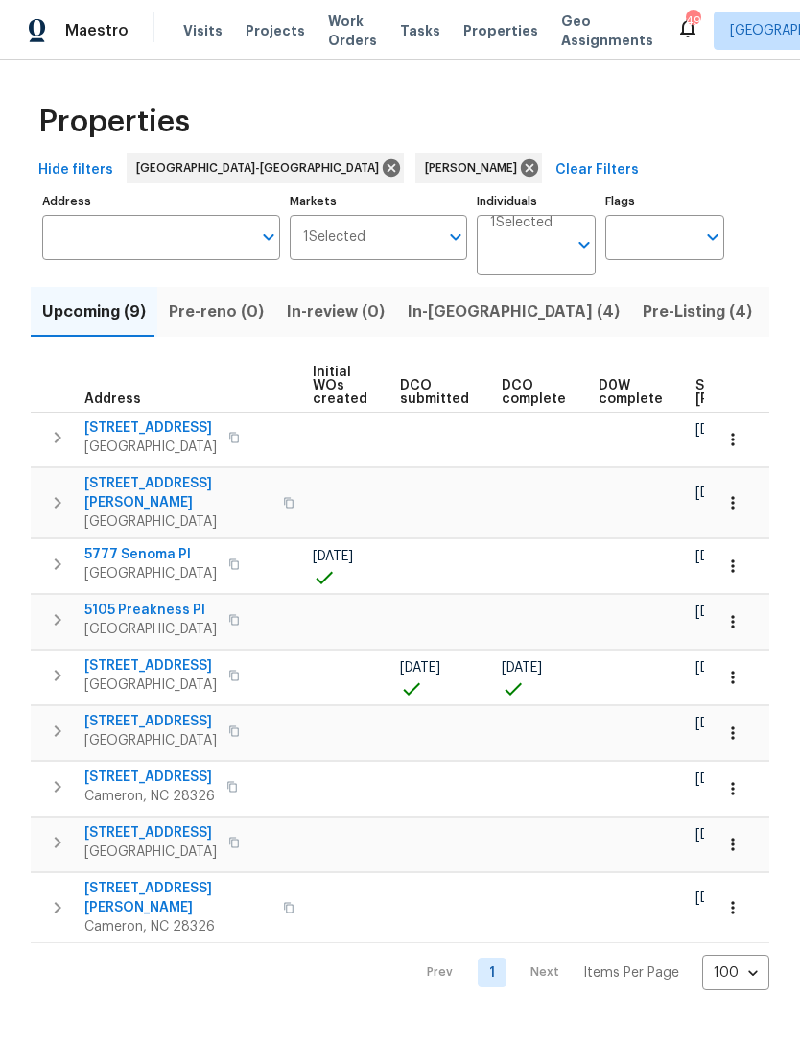
scroll to position [0, 293]
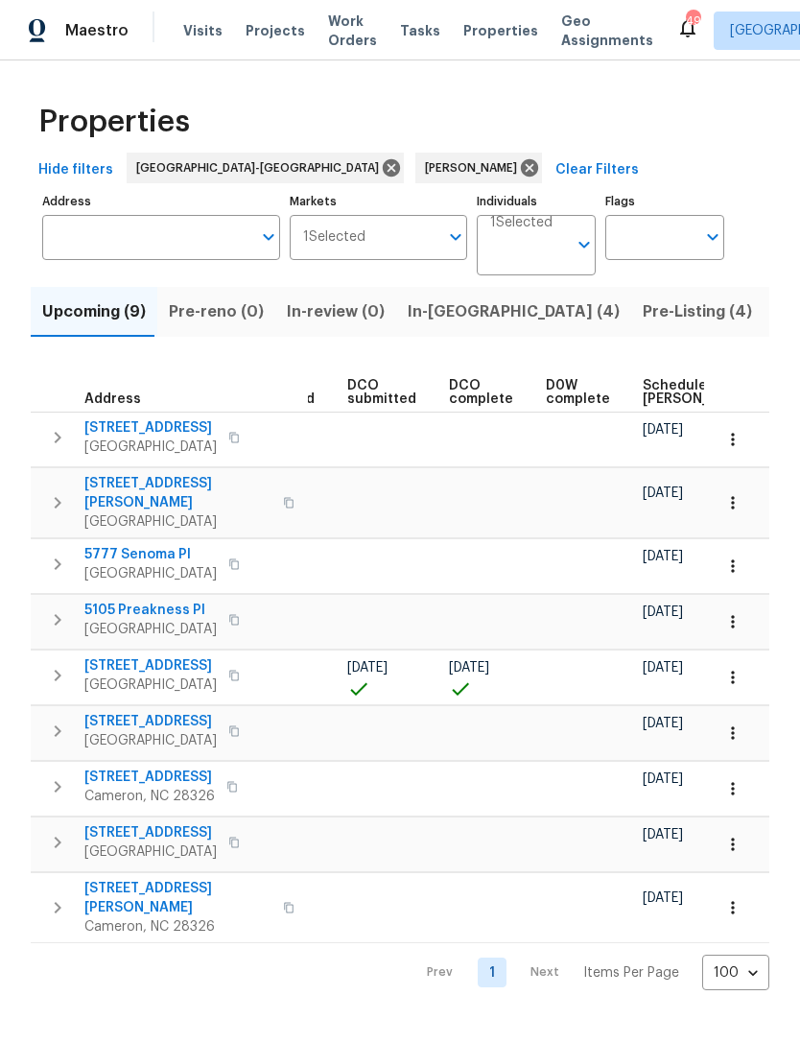
click at [657, 397] on span "Scheduled COE" at bounding box center [697, 392] width 108 height 27
